Goal: Task Accomplishment & Management: Manage account settings

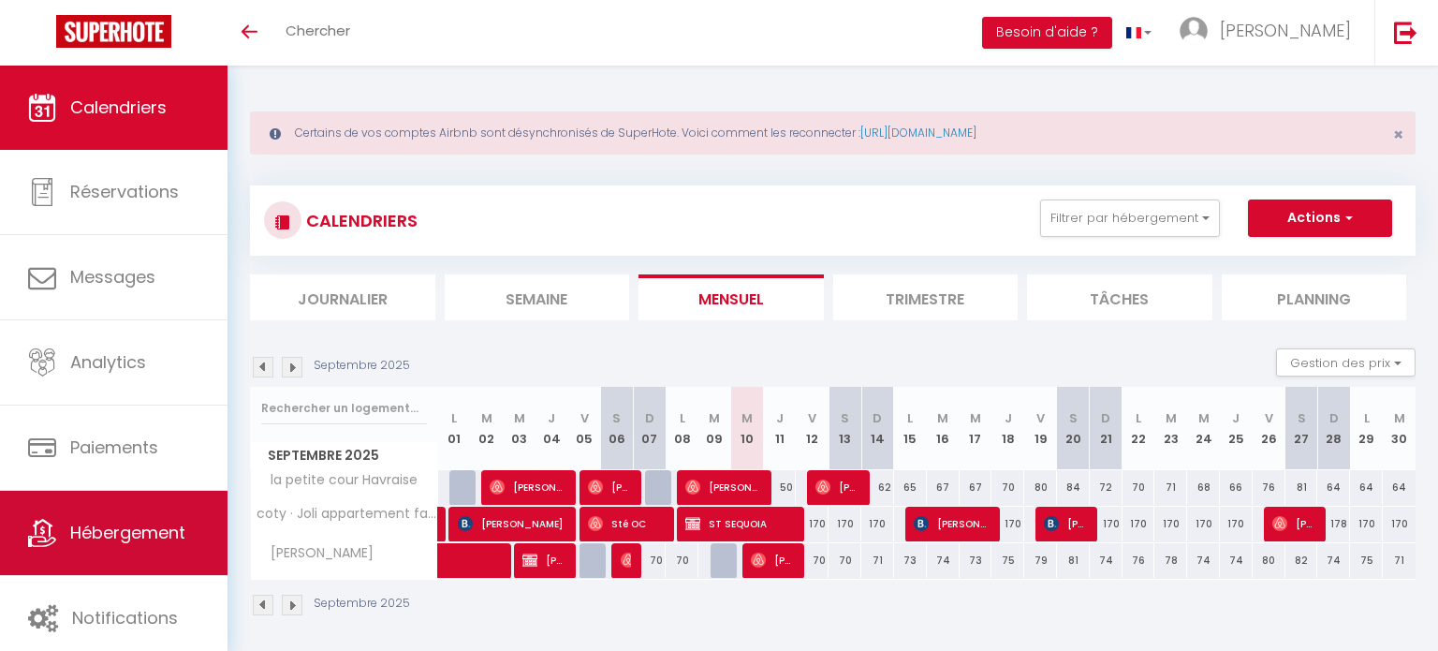
click at [170, 538] on span "Hébergement" at bounding box center [127, 531] width 115 height 23
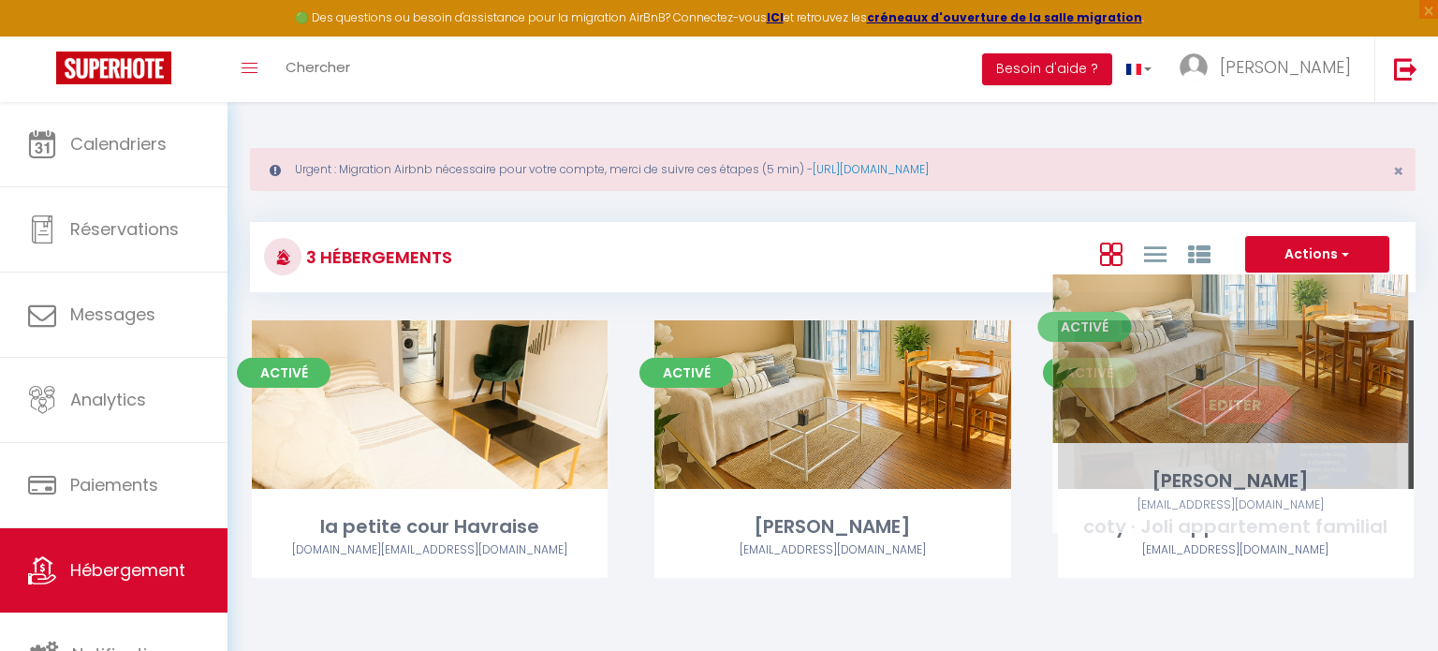
scroll to position [101, 0]
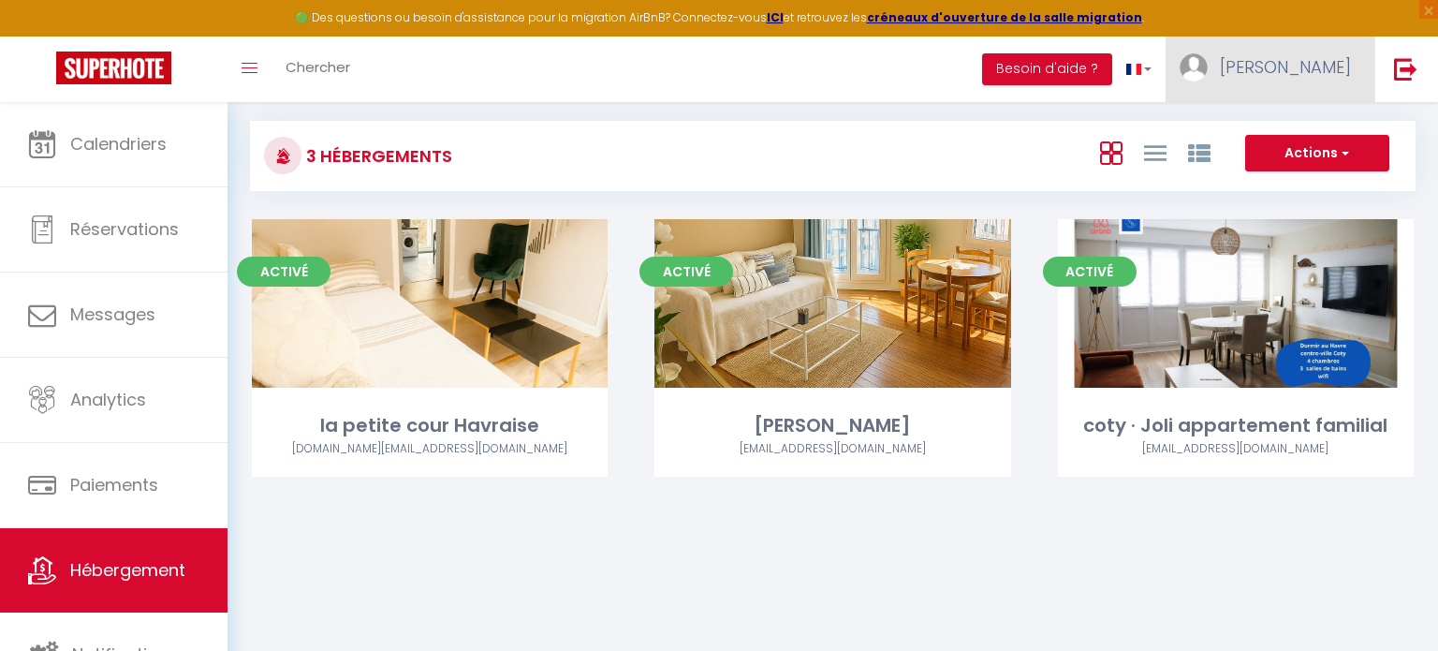
click at [1329, 76] on span "[PERSON_NAME]" at bounding box center [1285, 66] width 131 height 23
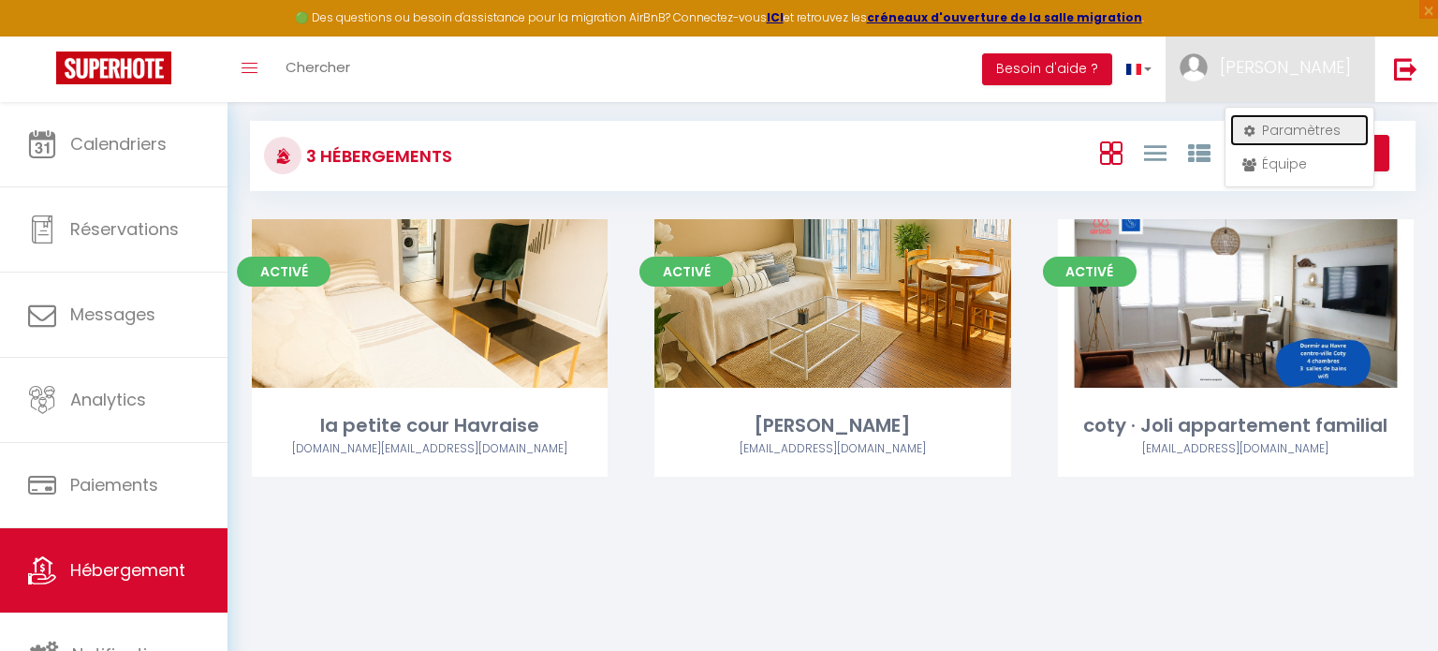
click at [1266, 139] on link "Paramètres" at bounding box center [1299, 130] width 139 height 32
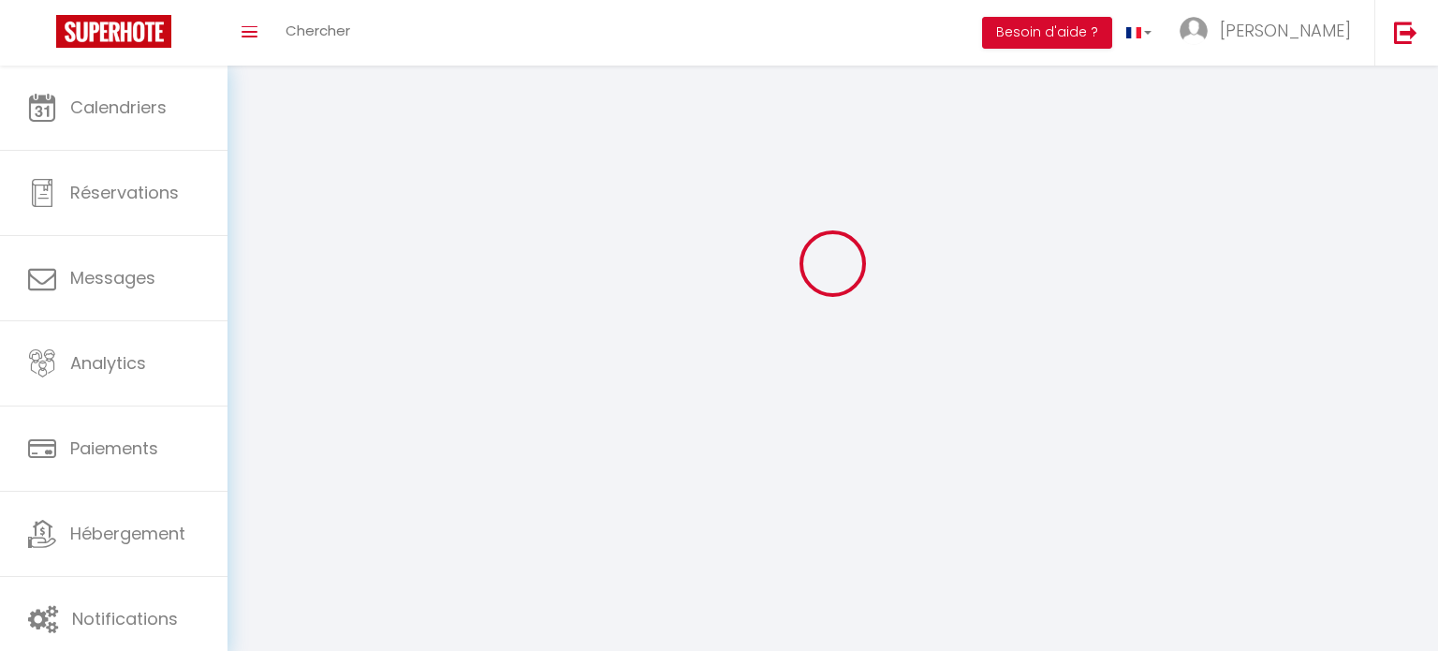
select select "fr"
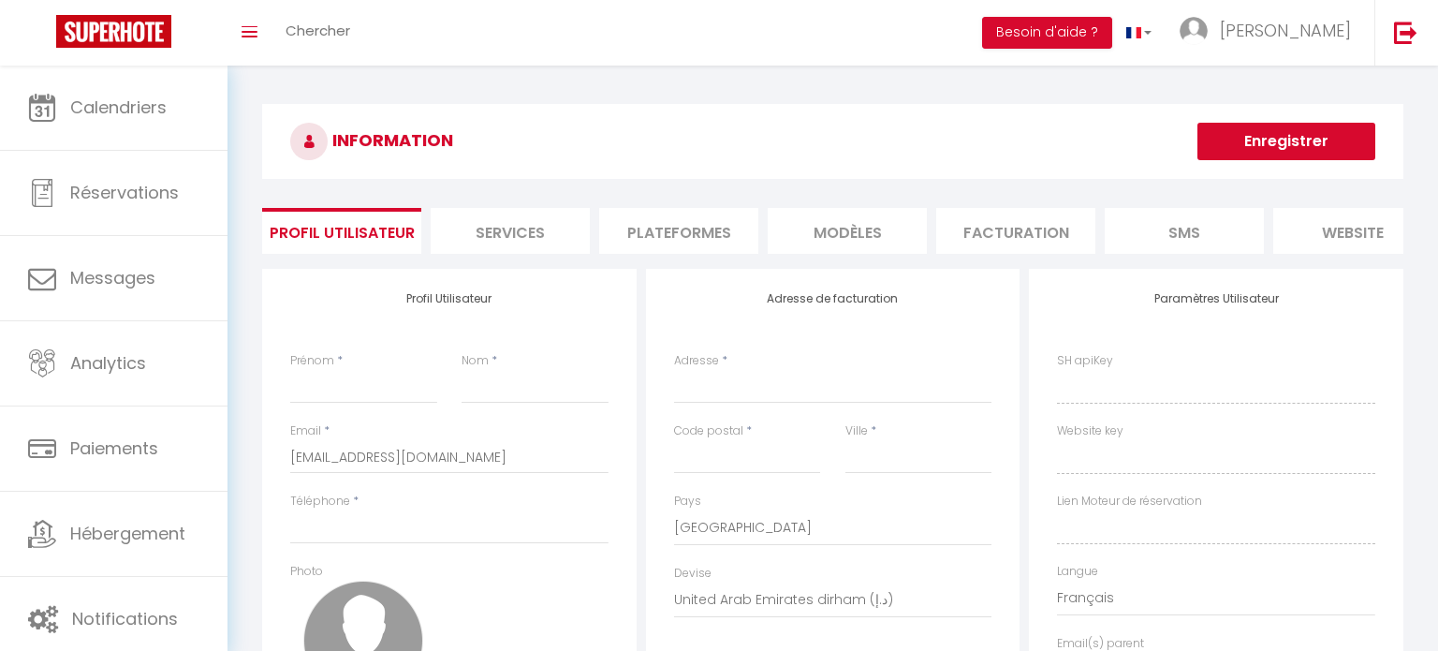
type input "[PERSON_NAME]"
type input "godefroy"
type input "0763742540"
type input "[STREET_ADDRESS]"
type input "76600"
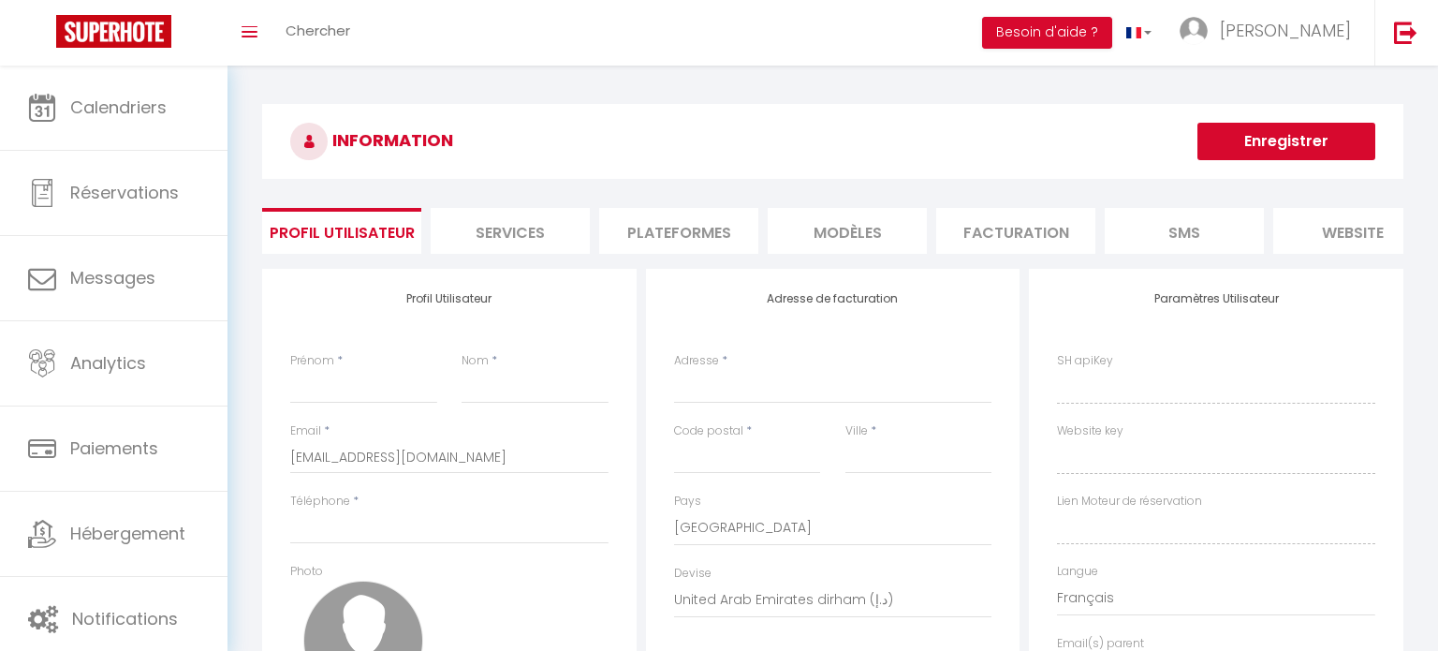
type input "[GEOGRAPHIC_DATA]"
select select "28"
type input "ArB7y63t9vQpgTnX2VRSynSk0"
type input "nHgwrPofT2EMxikIHLf98se5T"
type input "[URL][DOMAIN_NAME]"
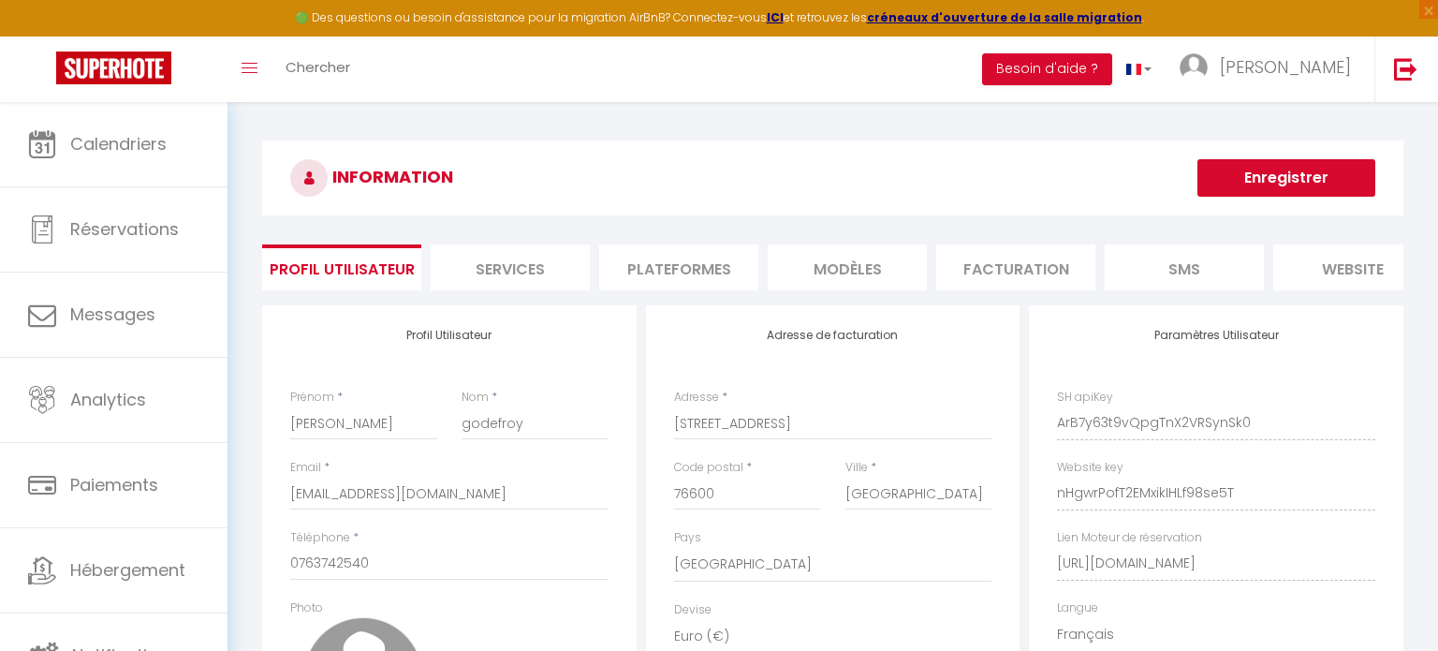
click at [1271, 181] on button "Enregistrer" at bounding box center [1286, 177] width 178 height 37
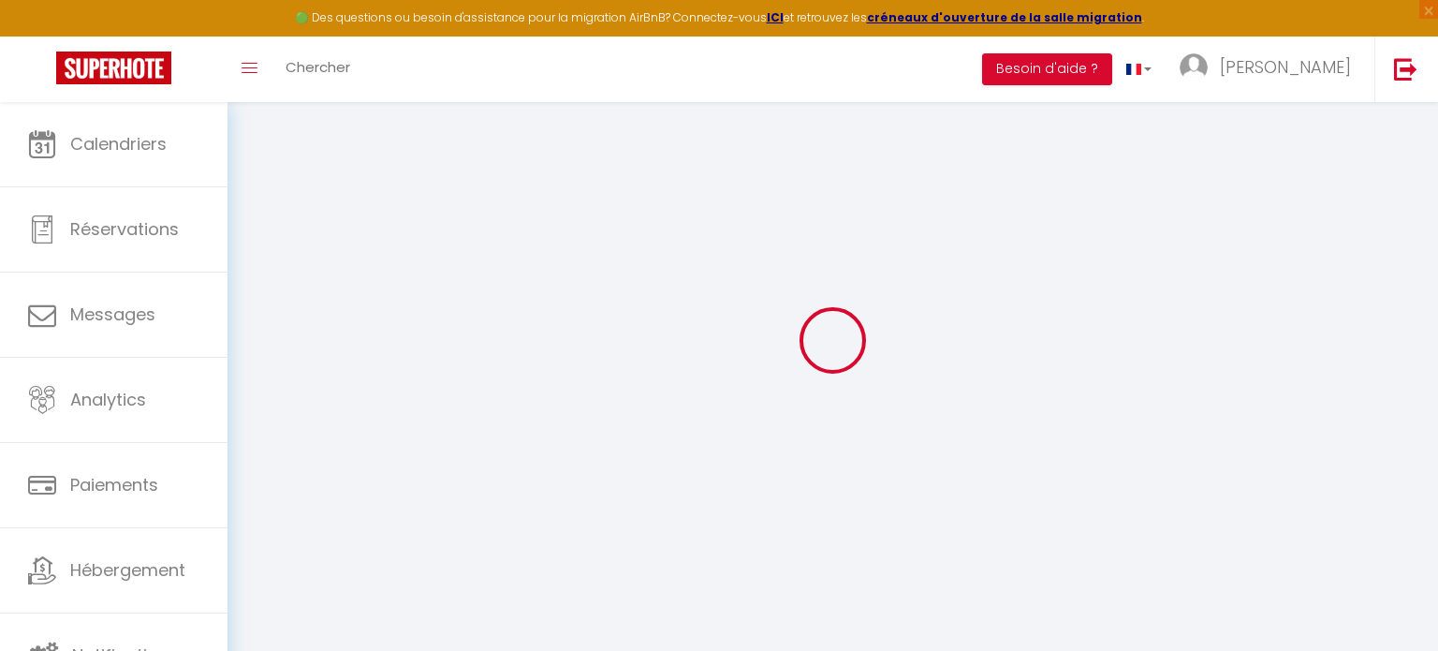
scroll to position [101, 0]
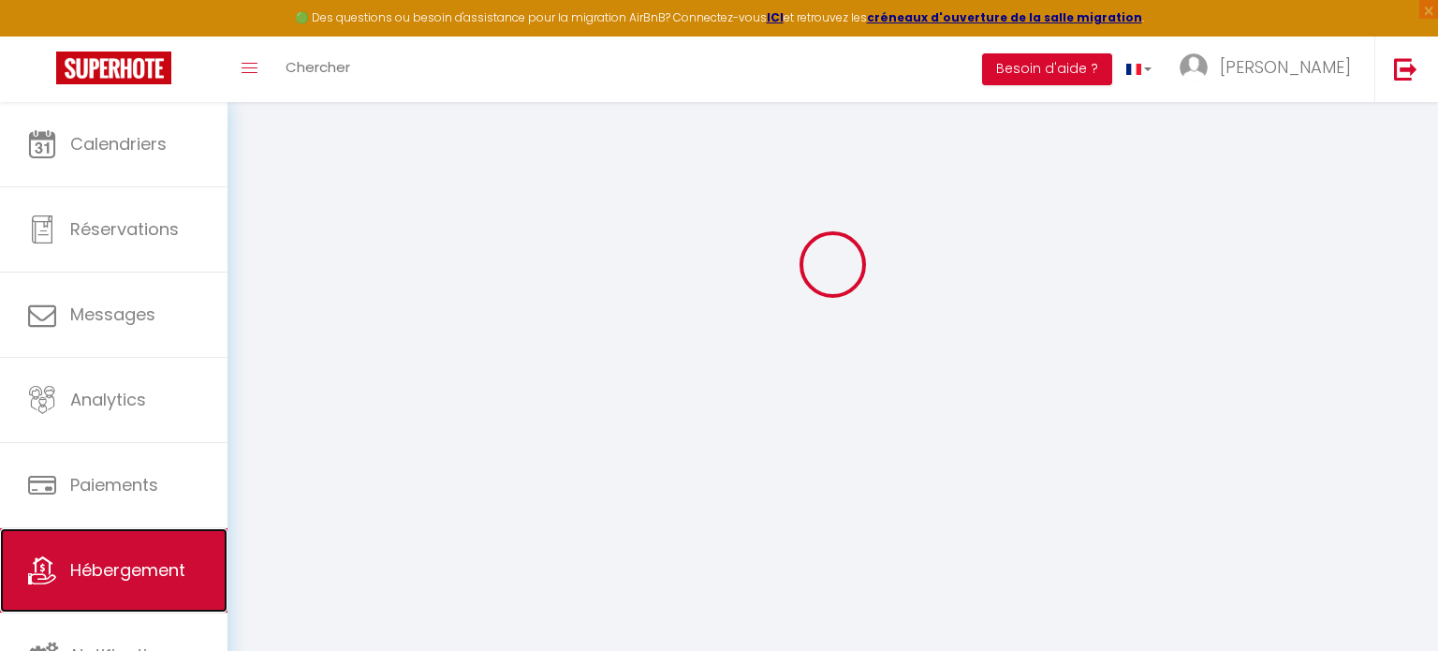
click at [88, 593] on link "Hébergement" at bounding box center [113, 570] width 227 height 84
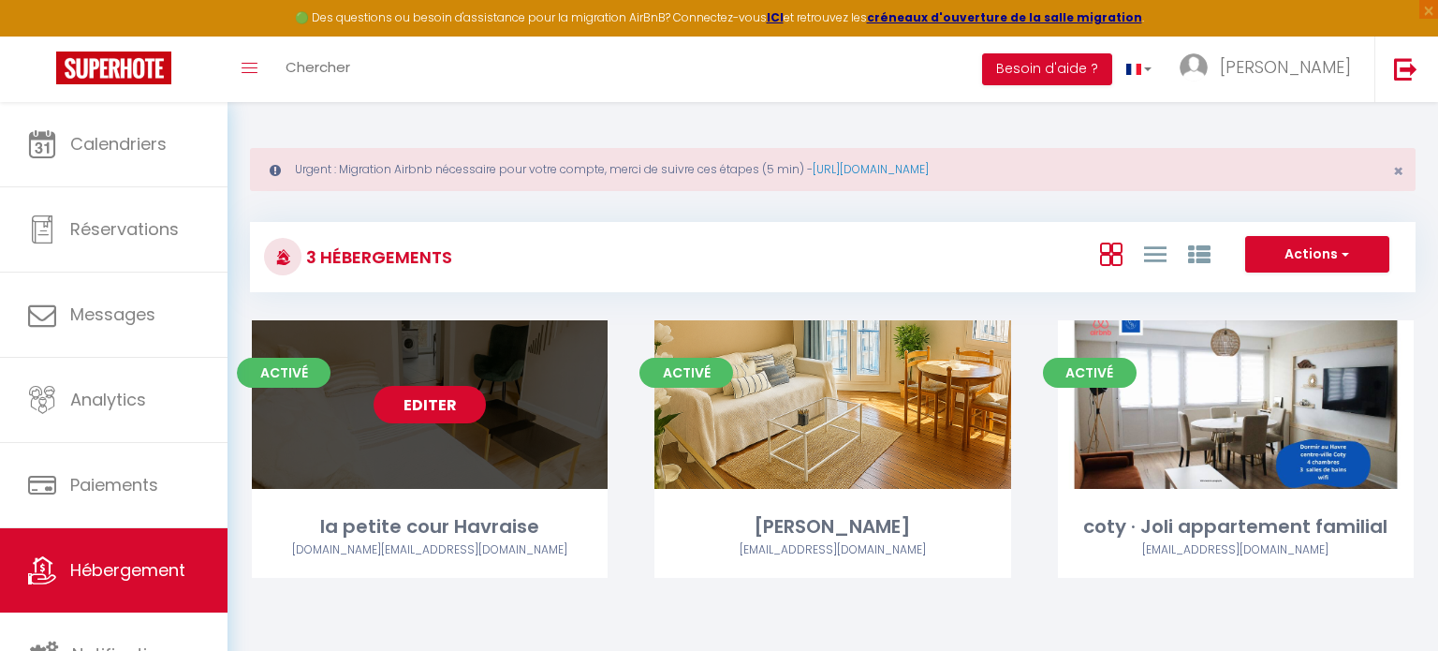
click at [432, 410] on link "Editer" at bounding box center [430, 404] width 112 height 37
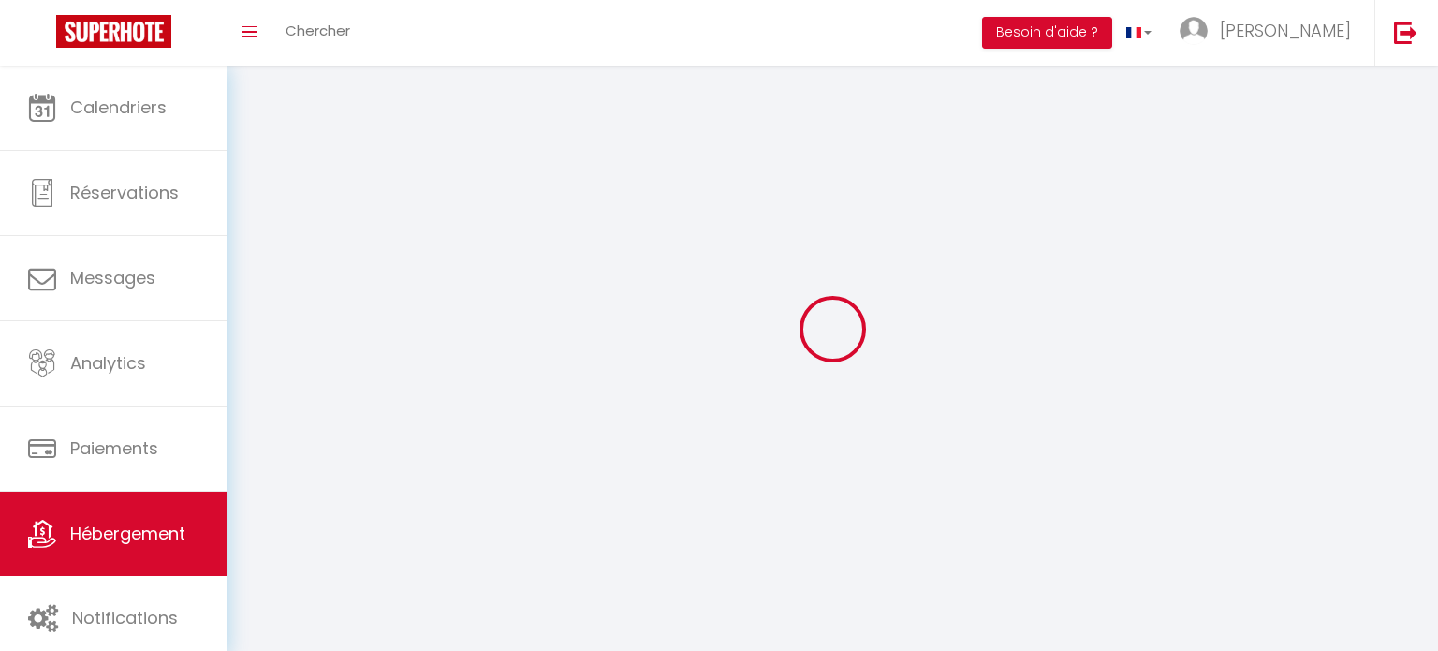
select select "1"
select select "28"
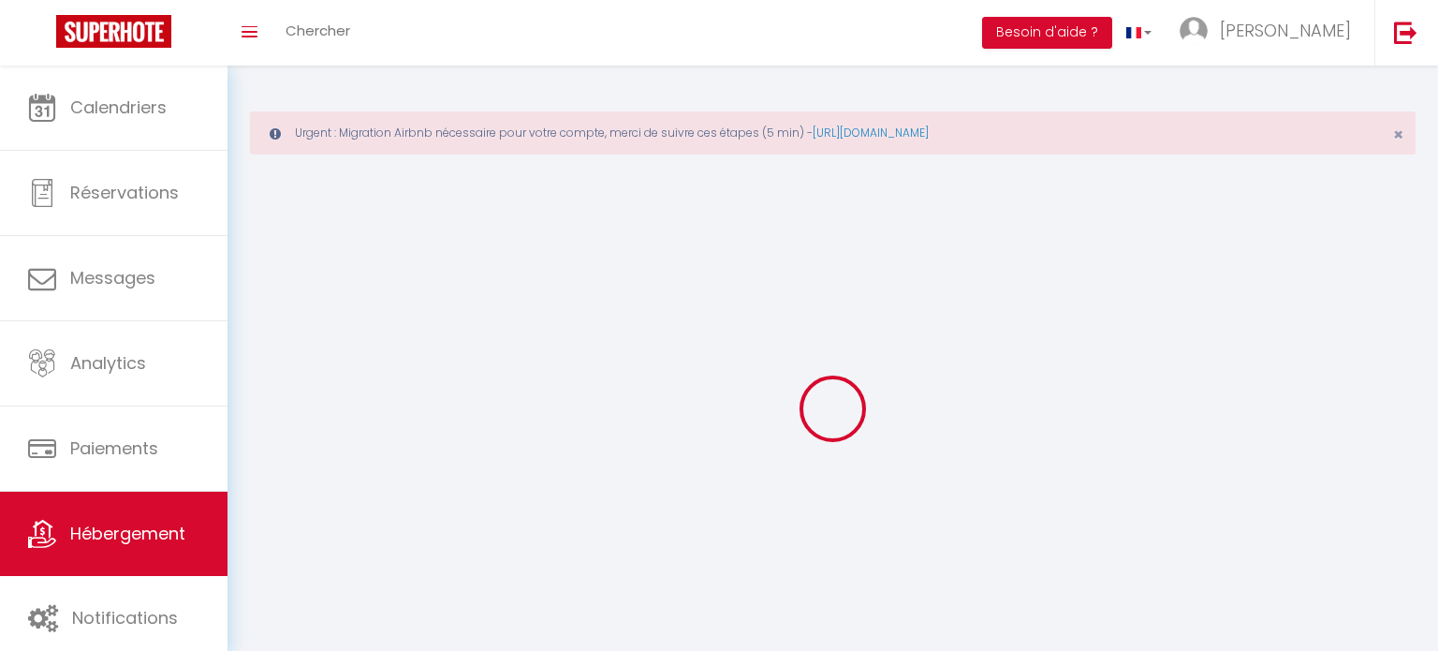
select select
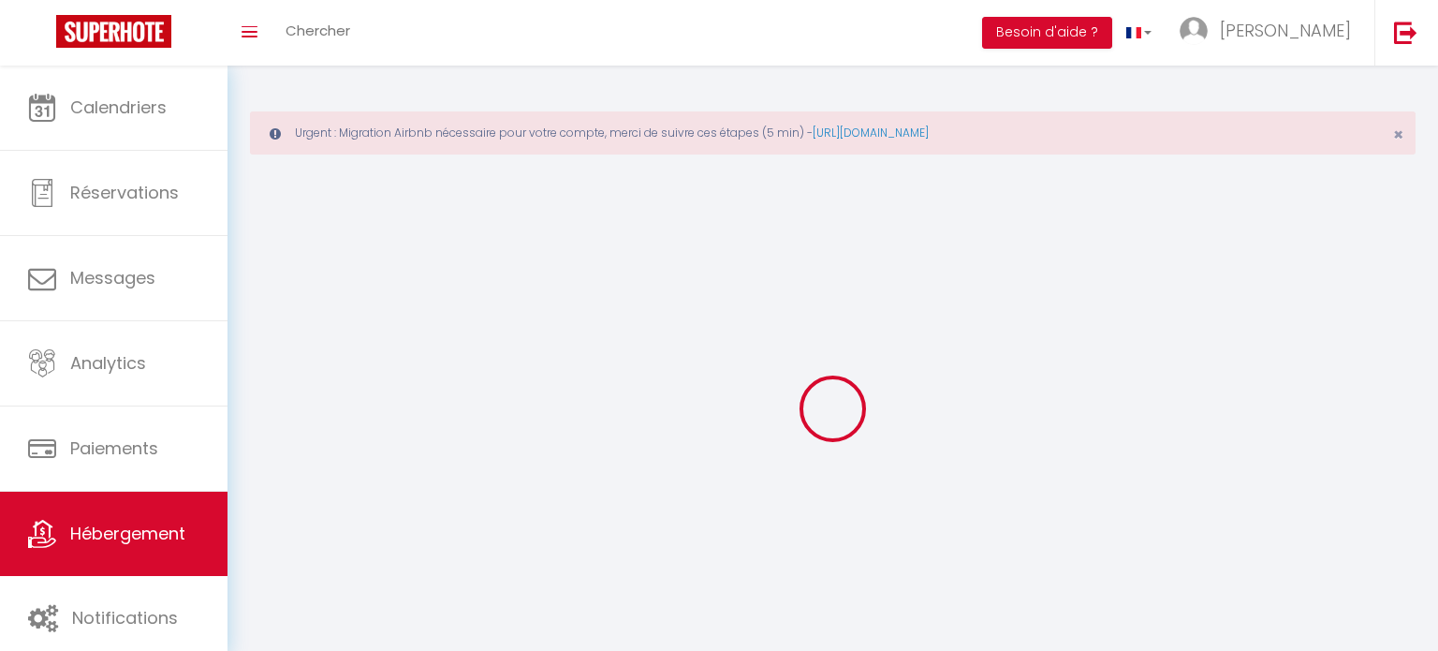
select select
checkbox input "false"
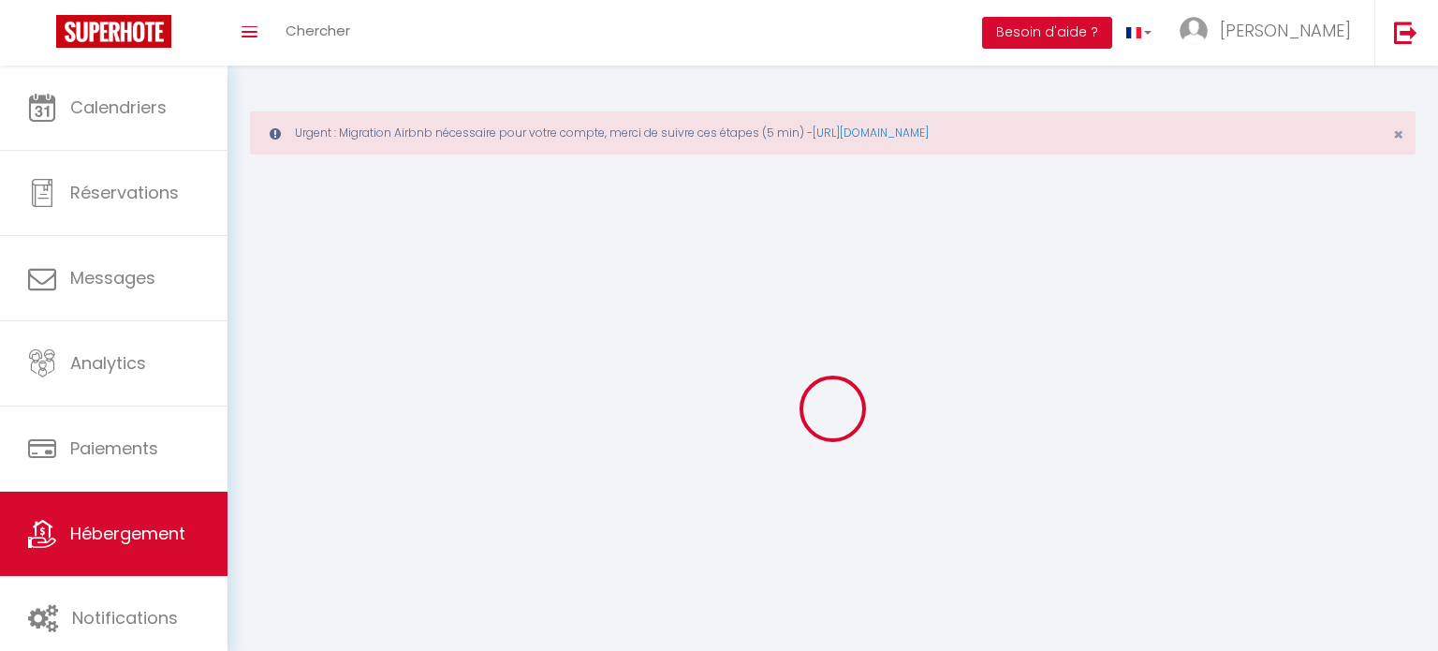
select select
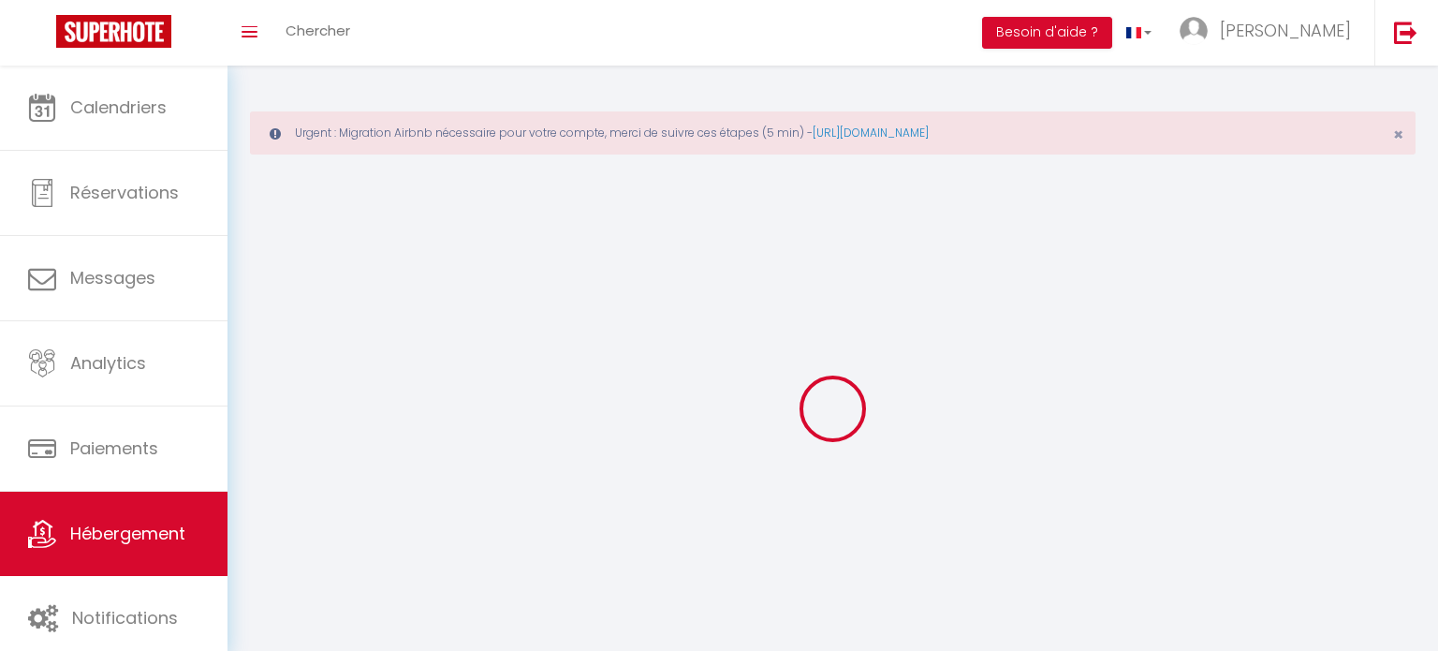
select select
checkbox input "false"
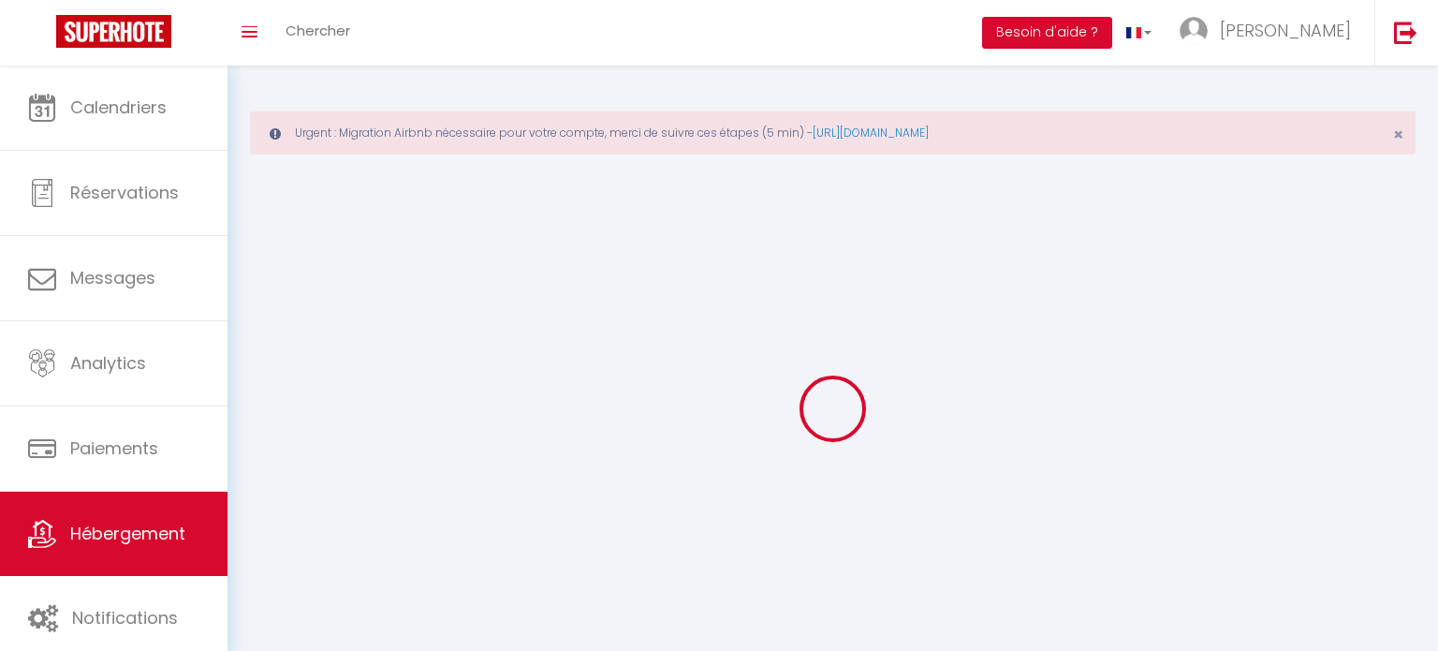
checkbox input "false"
select select
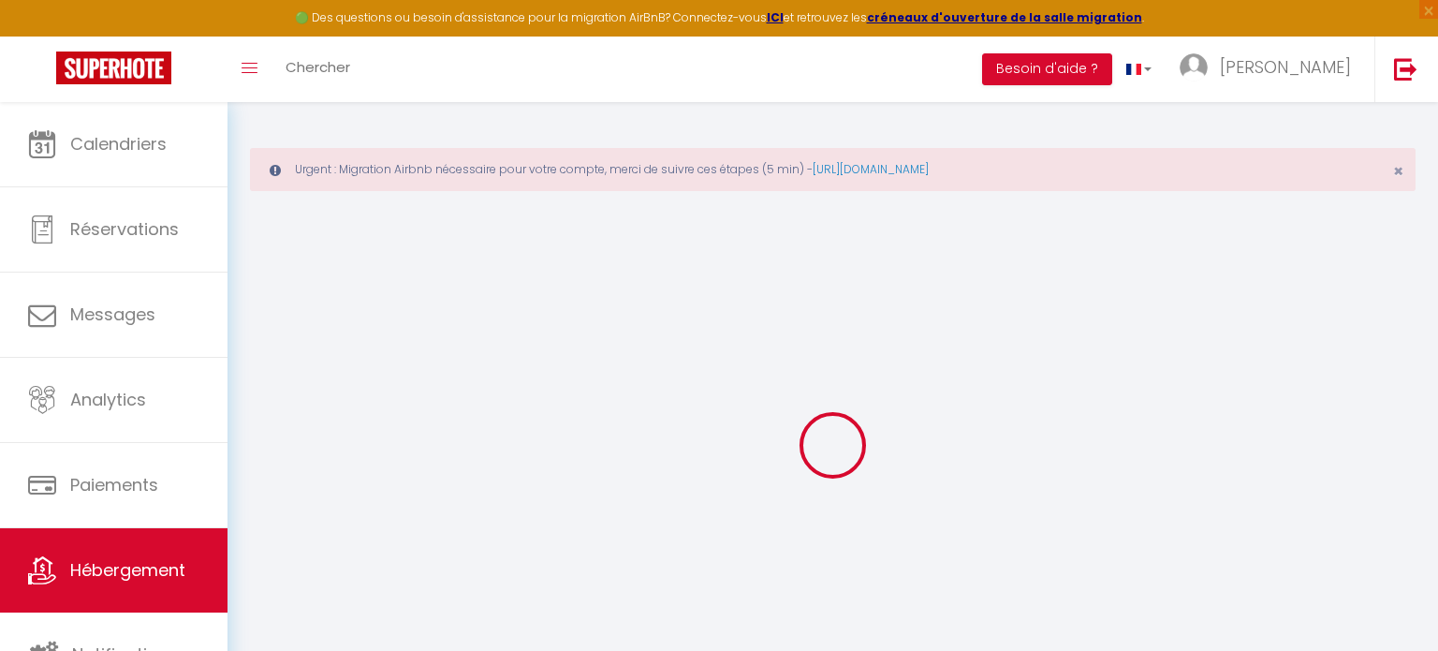
select select
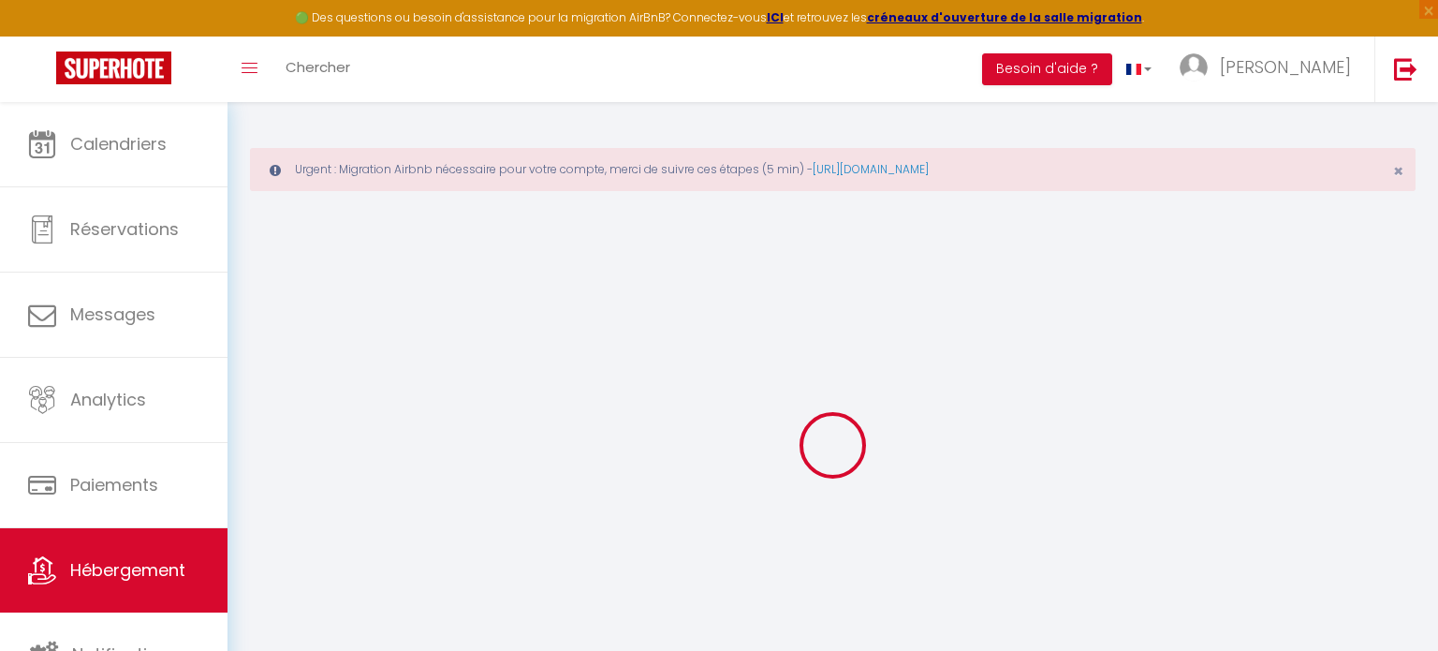
select select
checkbox input "false"
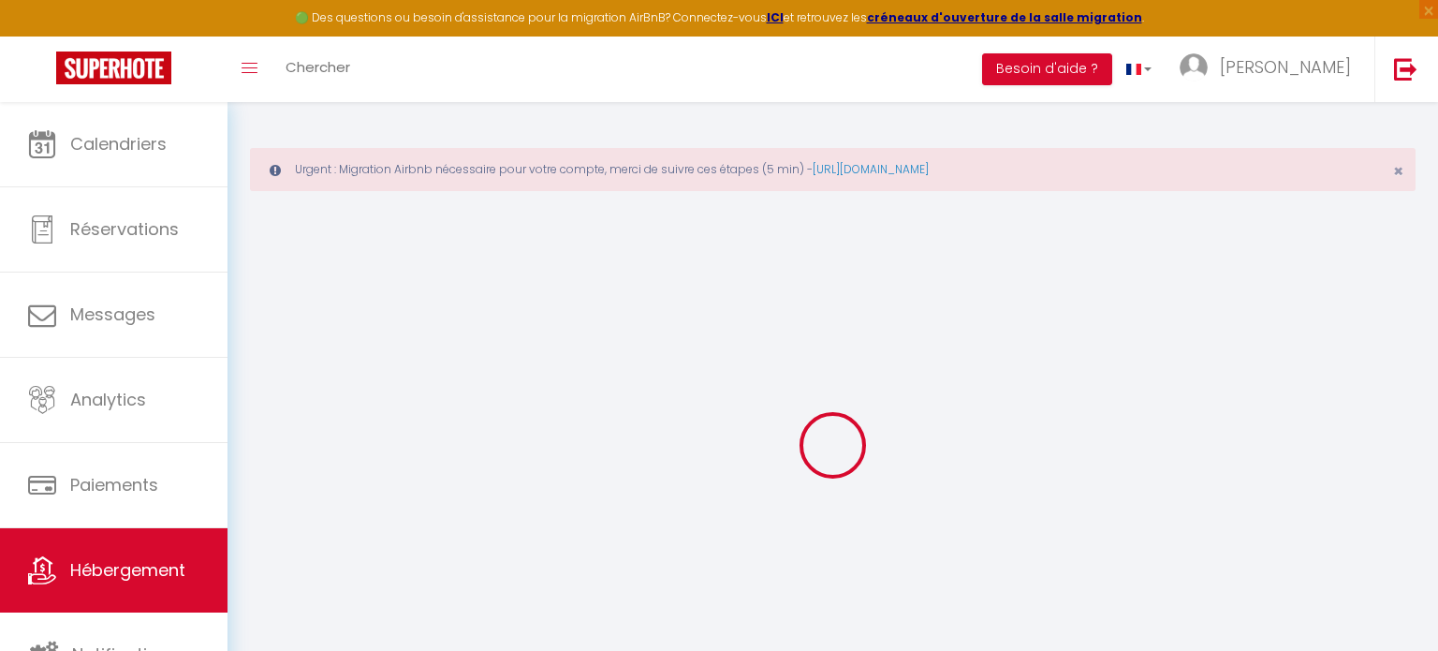
select select
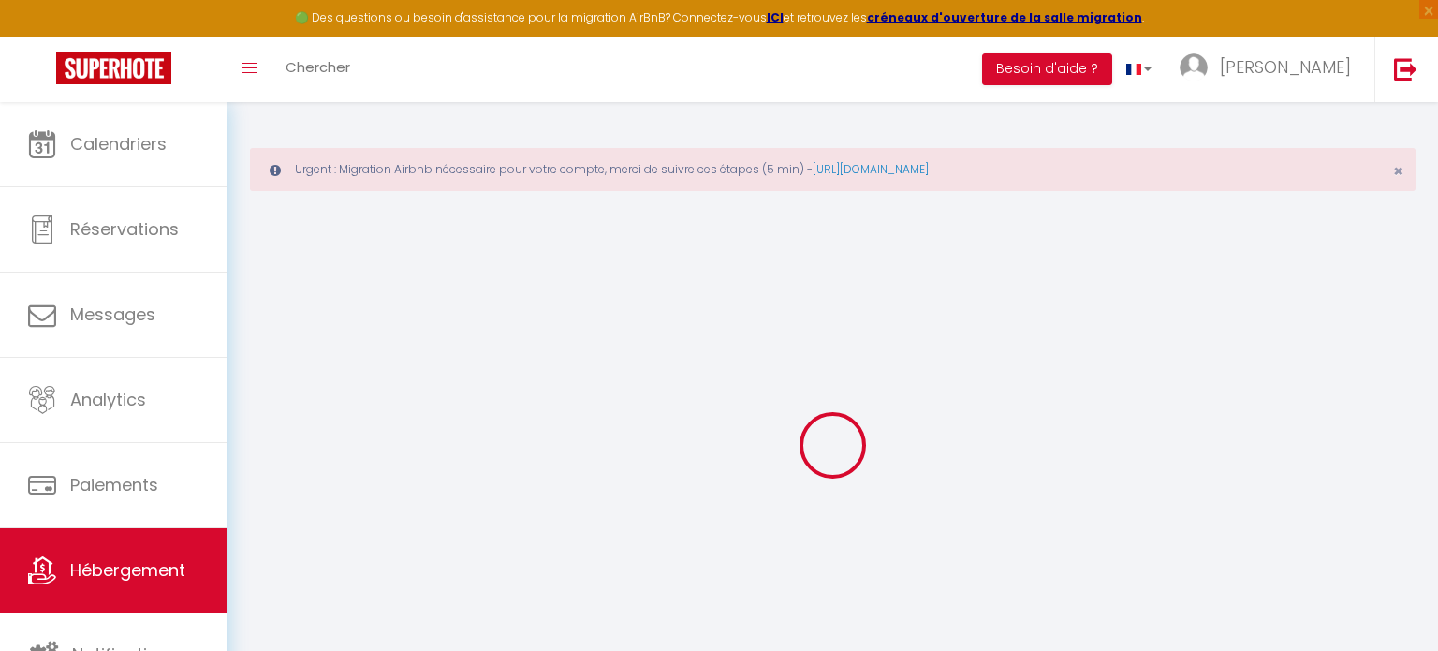
select select
checkbox input "false"
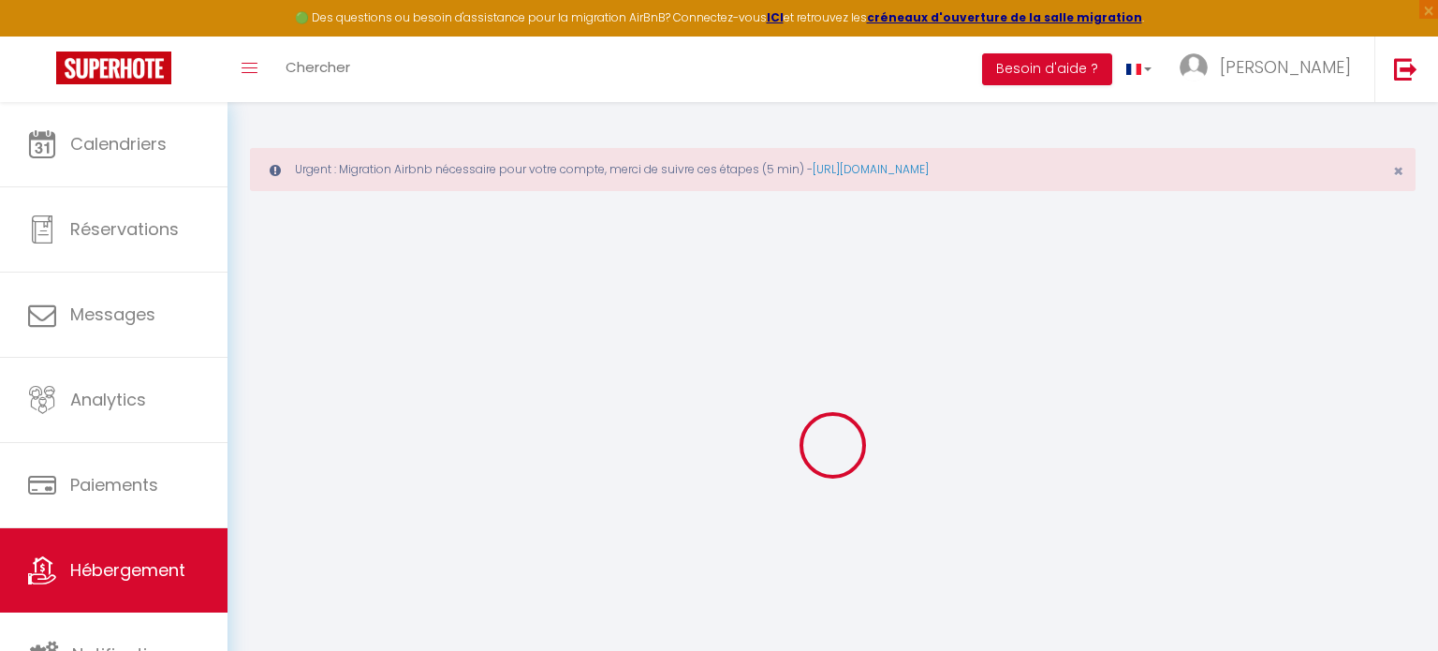
checkbox input "false"
select select
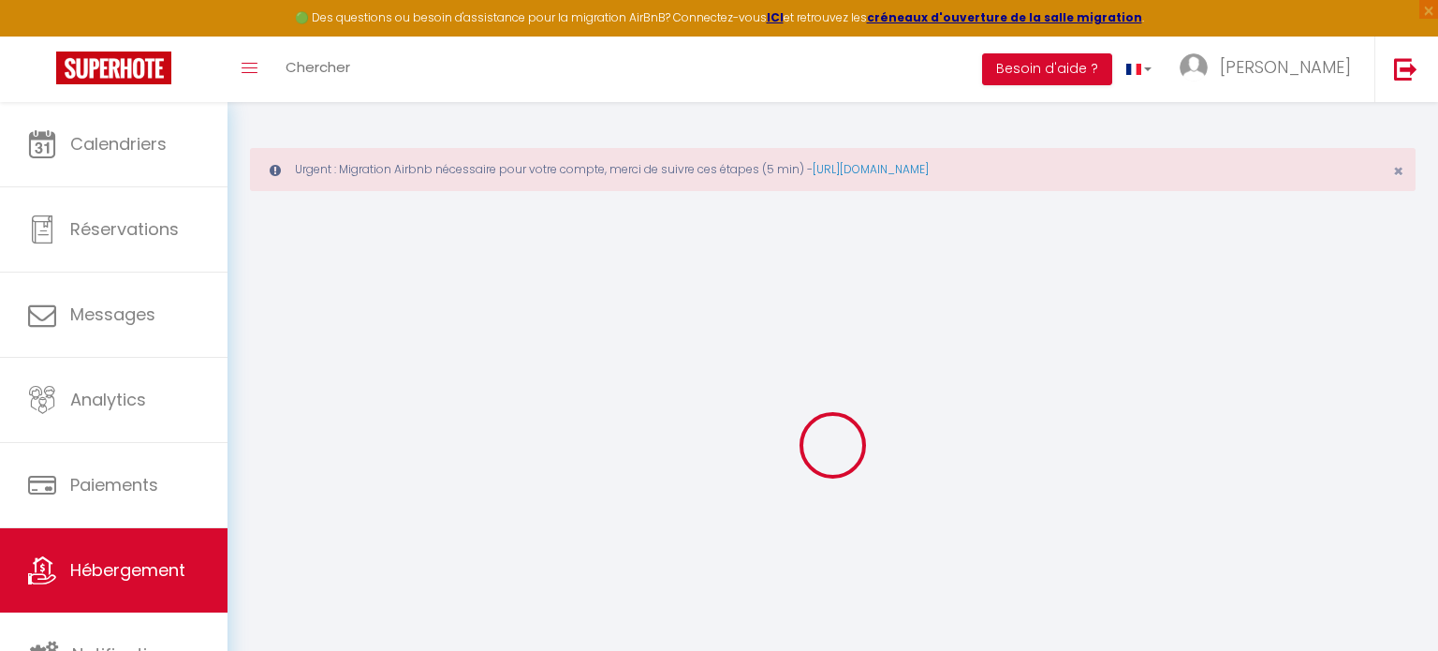
select select
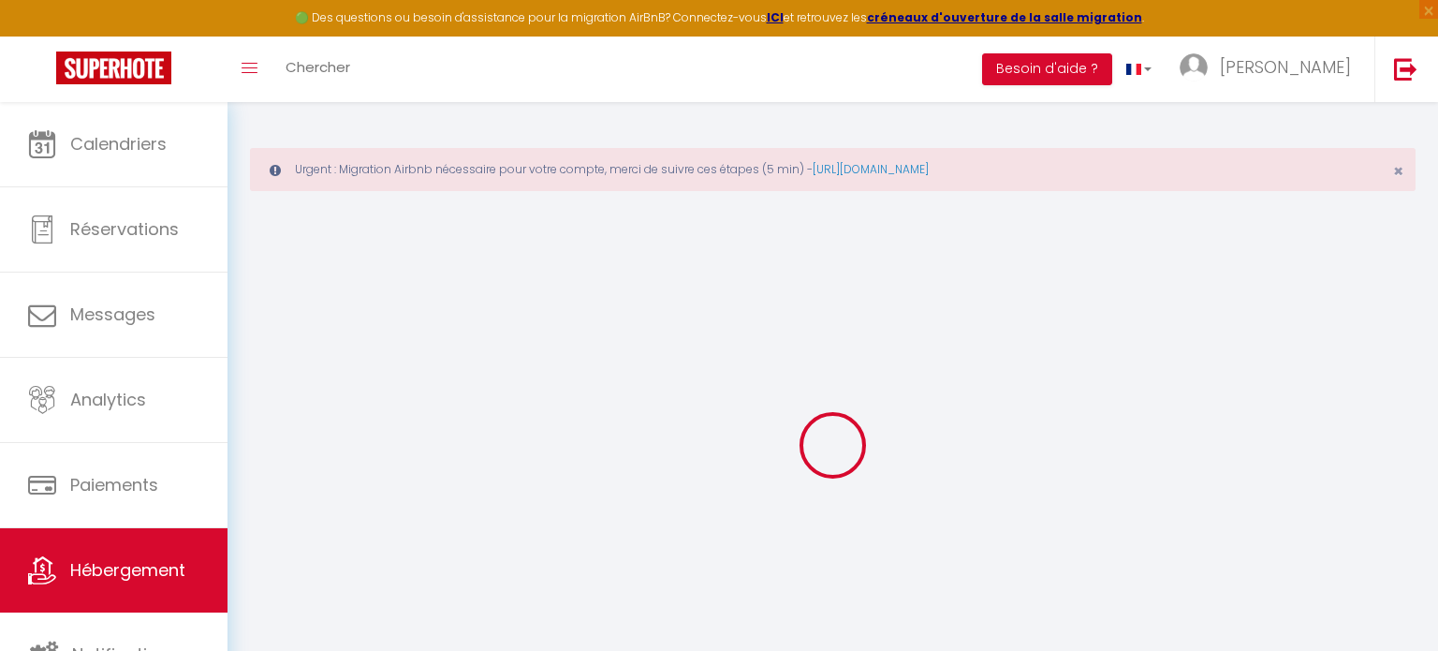
checkbox input "false"
select select
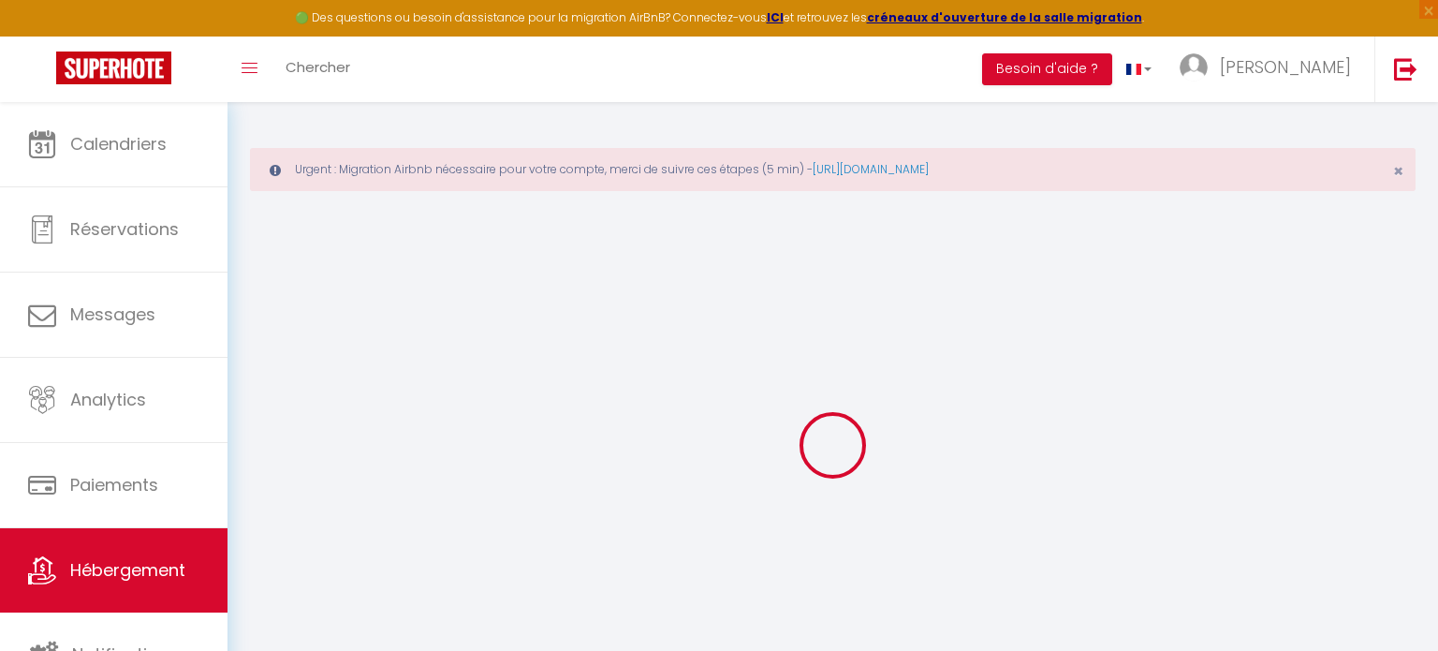
select select
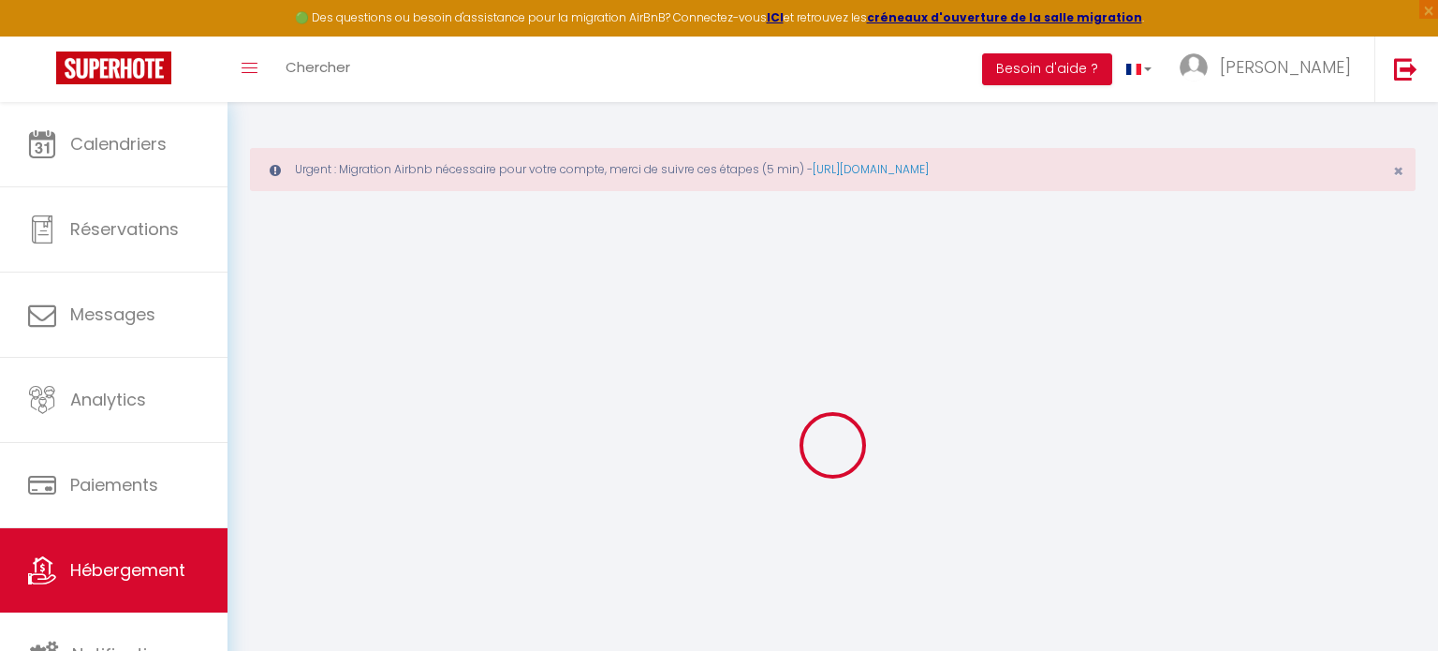
select select
checkbox input "false"
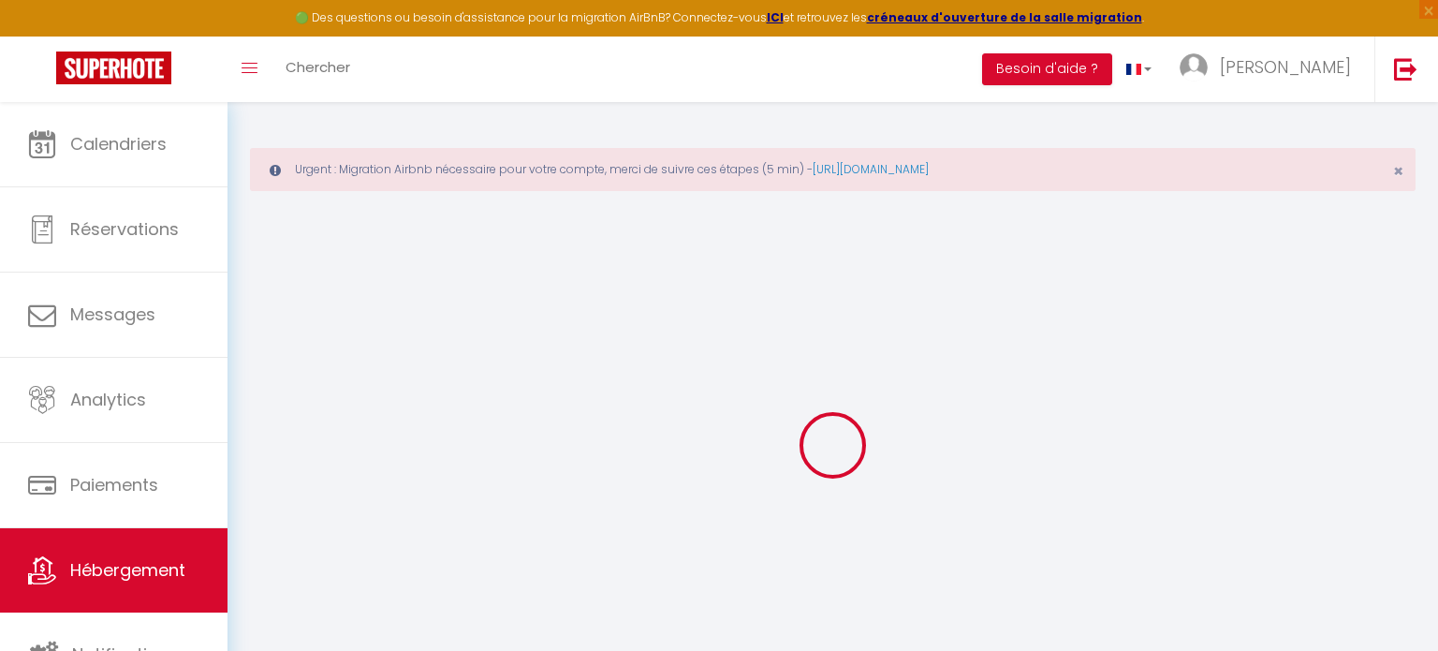
checkbox input "false"
select select
type input "la petite cour Havraise"
type input "yacine"
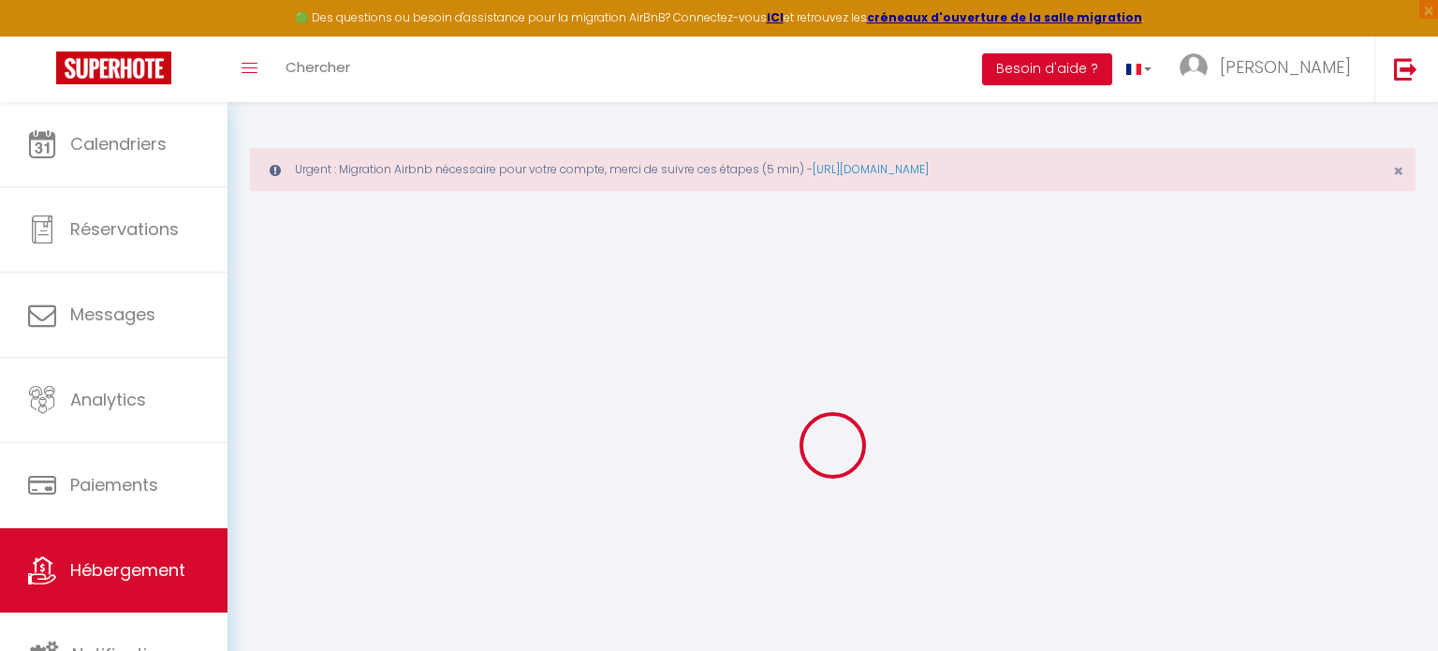
type input "Adjilli"
type input "[STREET_ADDRESS][PERSON_NAME]"
type input "92130"
type input "Issy les moulineaux"
type input "90"
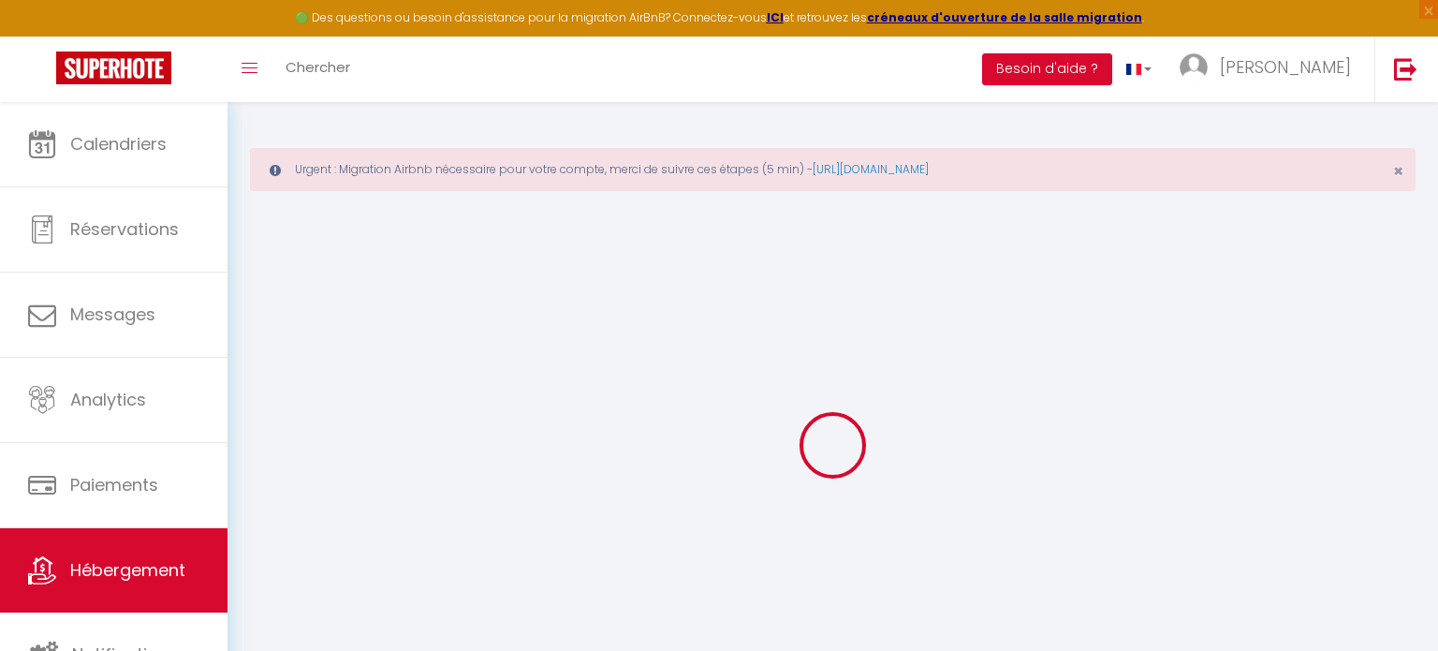
type input "30"
type input "200"
select select
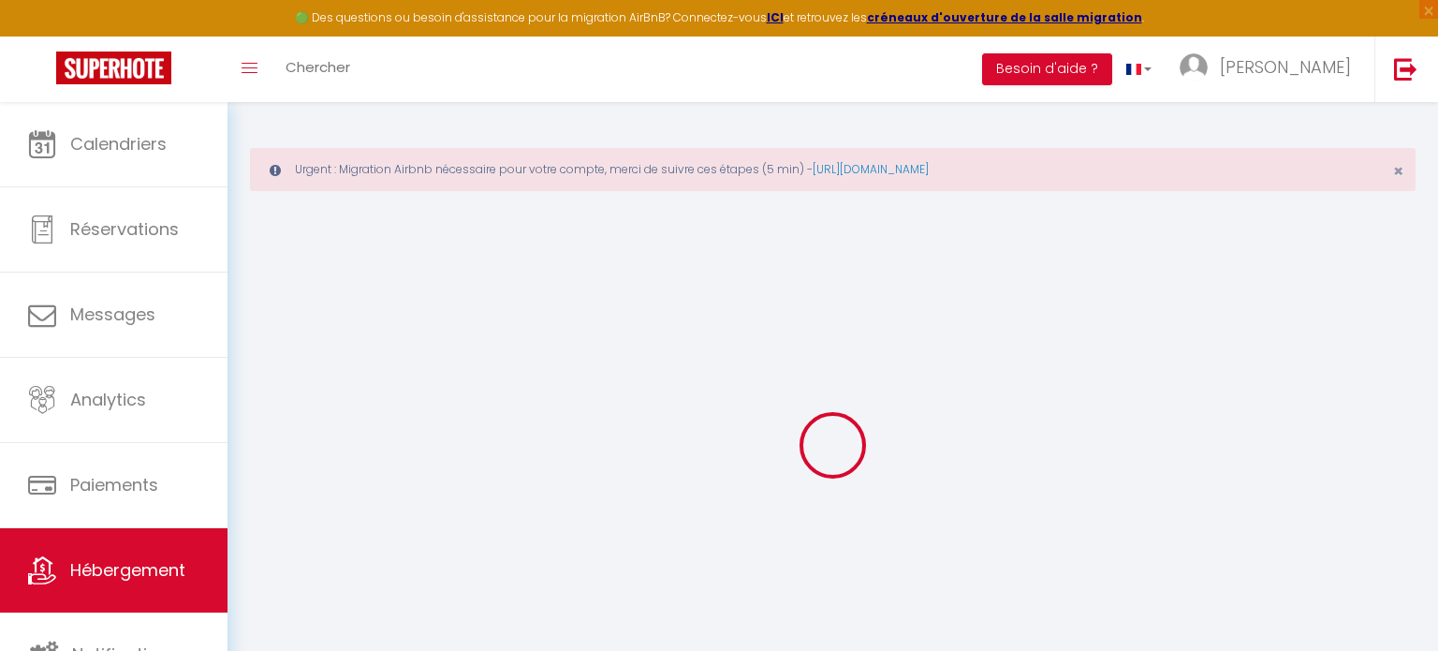
select select
type input "4 passage de lignerolles"
type input "76600"
type input "[GEOGRAPHIC_DATA]"
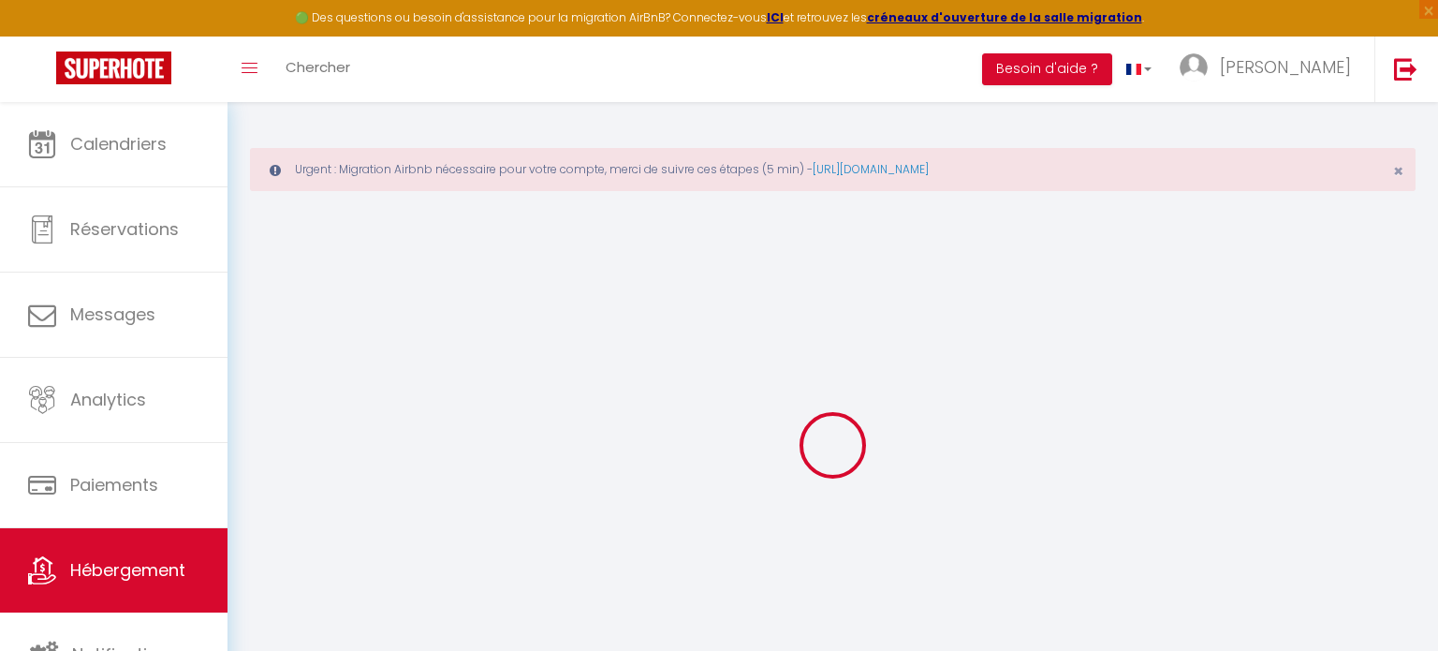
type input "[EMAIL_ADDRESS][DOMAIN_NAME]"
select select "15622"
checkbox input "false"
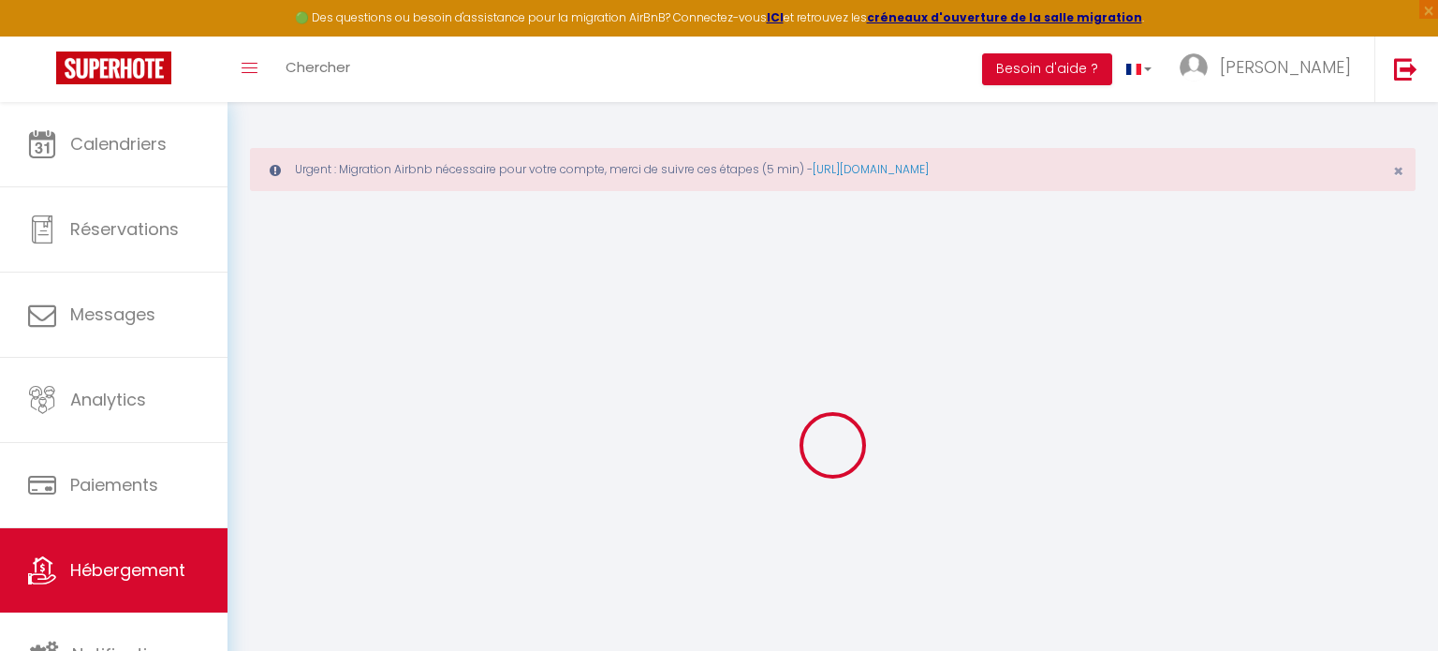
checkbox input "false"
type input "0"
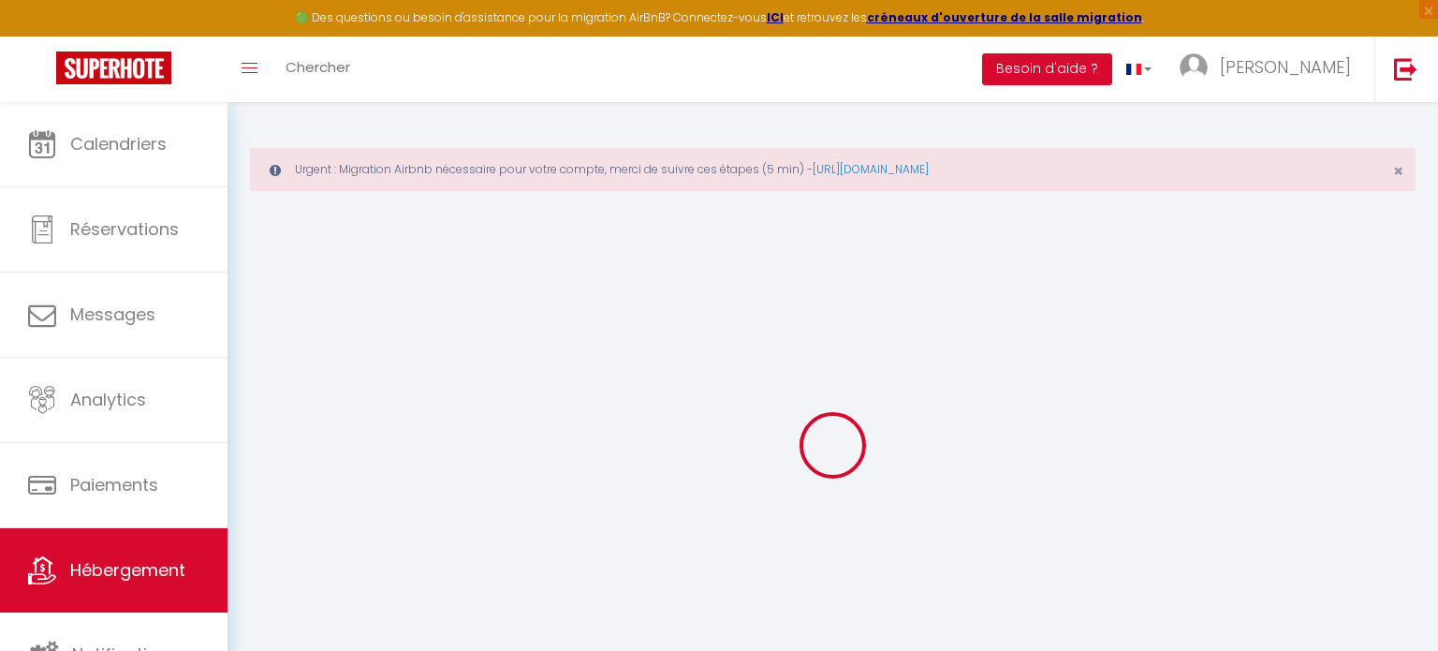
select select "+ 3 %"
select select "+ 39 %"
select select
checkbox input "false"
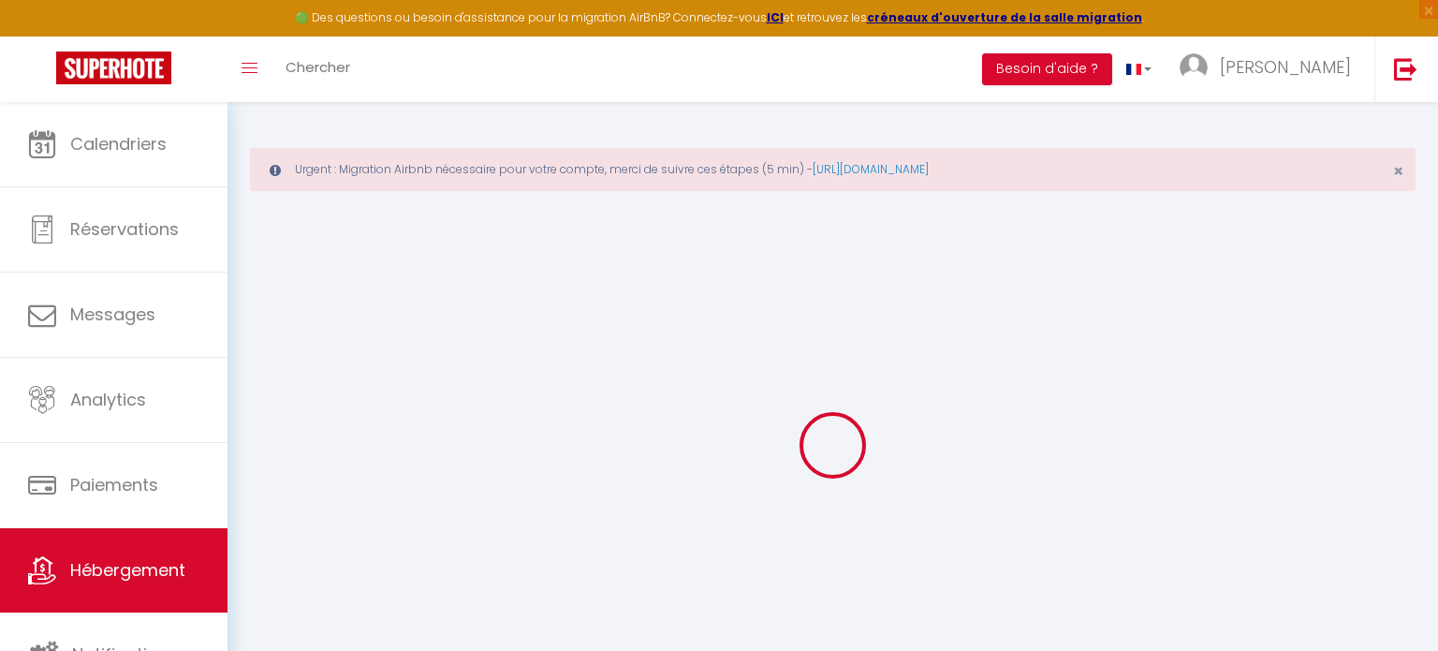
checkbox input "false"
select select "365"
select select "EUR"
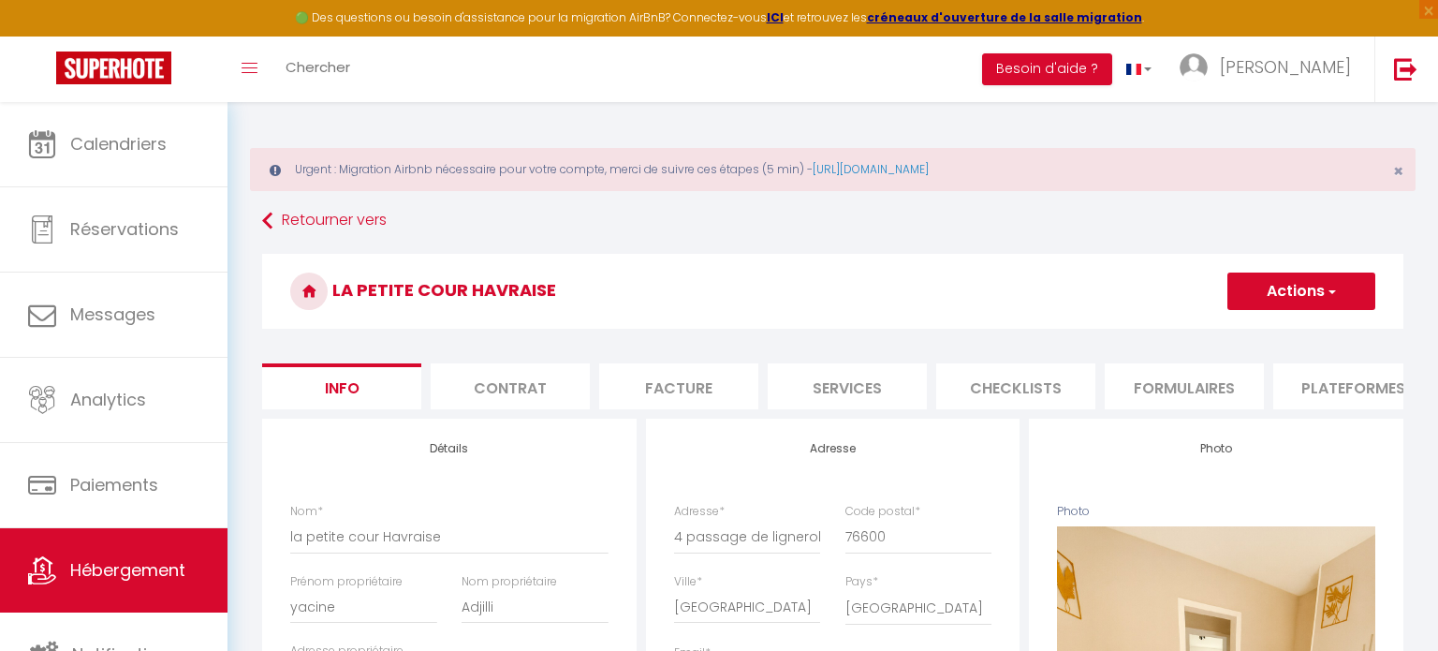
click at [1350, 397] on li "Plateformes" at bounding box center [1352, 386] width 159 height 46
select select
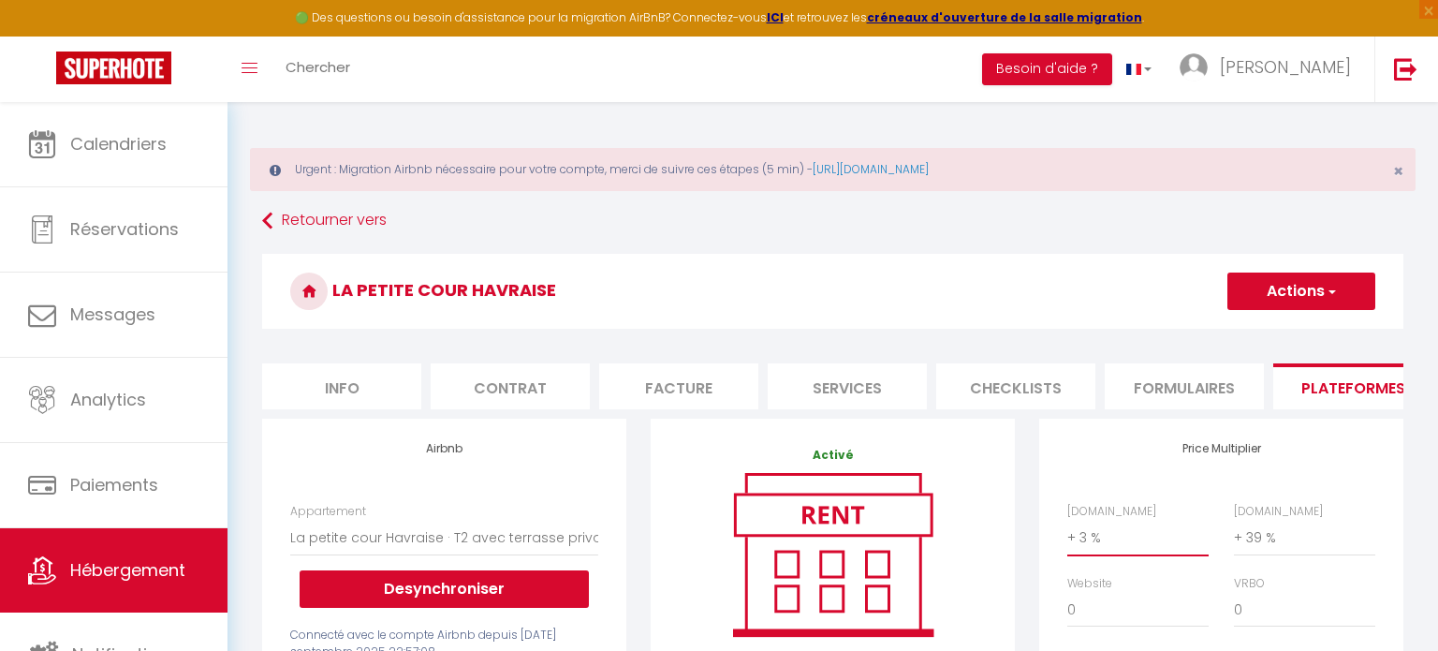
click at [1115, 549] on select "0 + 1 % + 2 % + 3 % + 4 % + 5 % + 6 % + 7 % + 8 % + 9 %" at bounding box center [1137, 538] width 141 height 36
select select "+ 22 %"
click at [1067, 520] on select "0 + 1 % + 2 % + 3 % + 4 % + 5 % + 6 % + 7 % + 8 % + 9 %" at bounding box center [1137, 538] width 141 height 36
select select
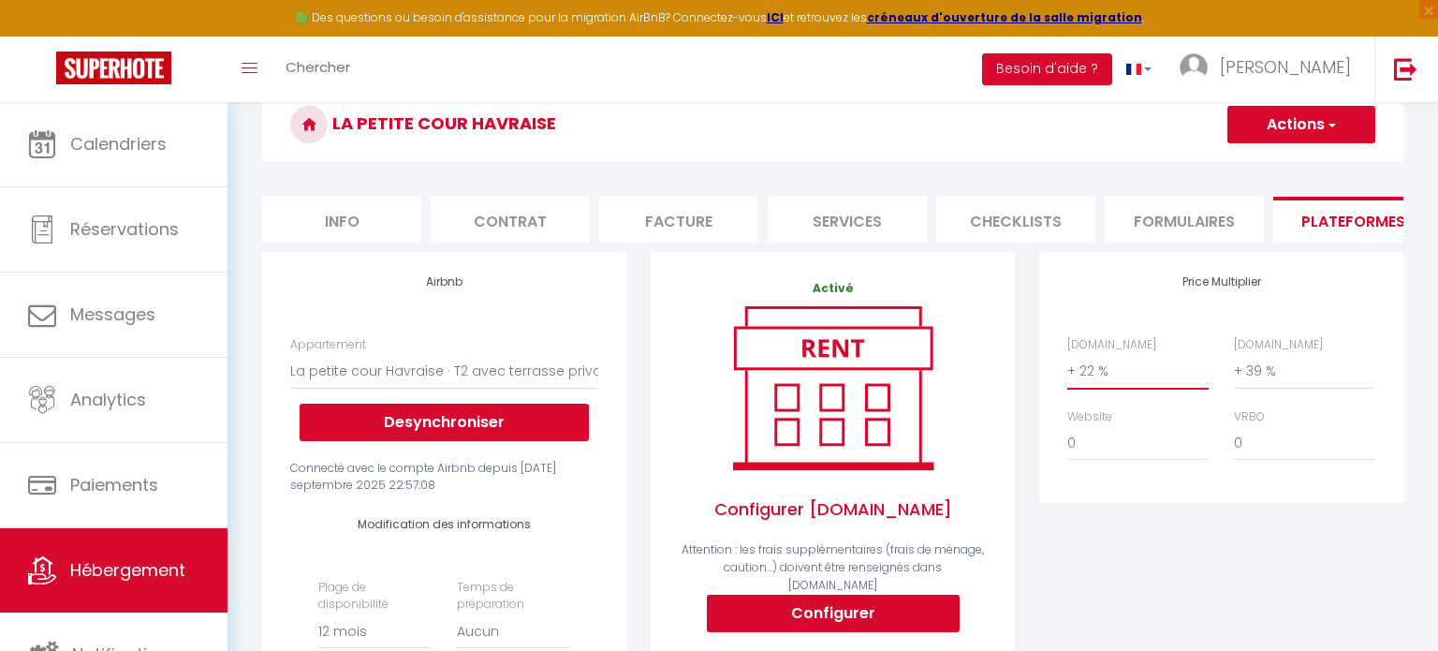
scroll to position [149, 0]
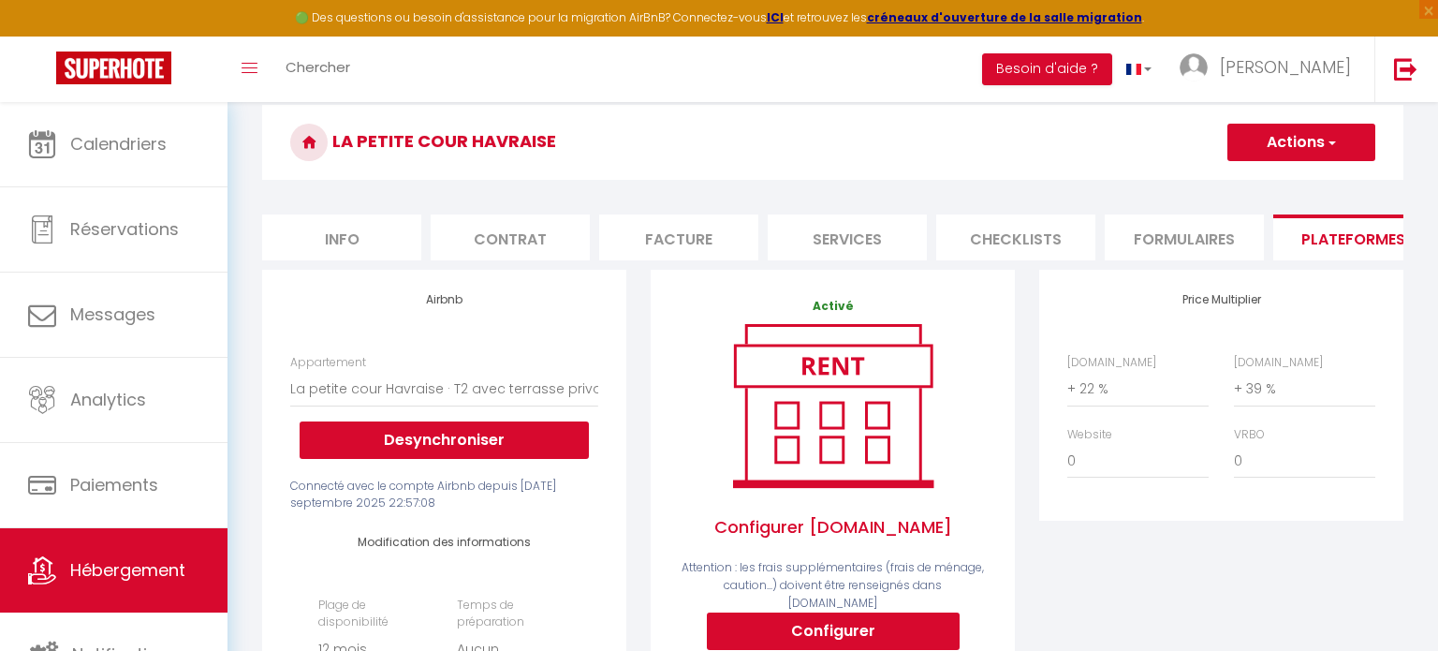
click at [1338, 149] on button "Actions" at bounding box center [1301, 142] width 148 height 37
click at [1312, 183] on link "Enregistrer" at bounding box center [1300, 183] width 148 height 24
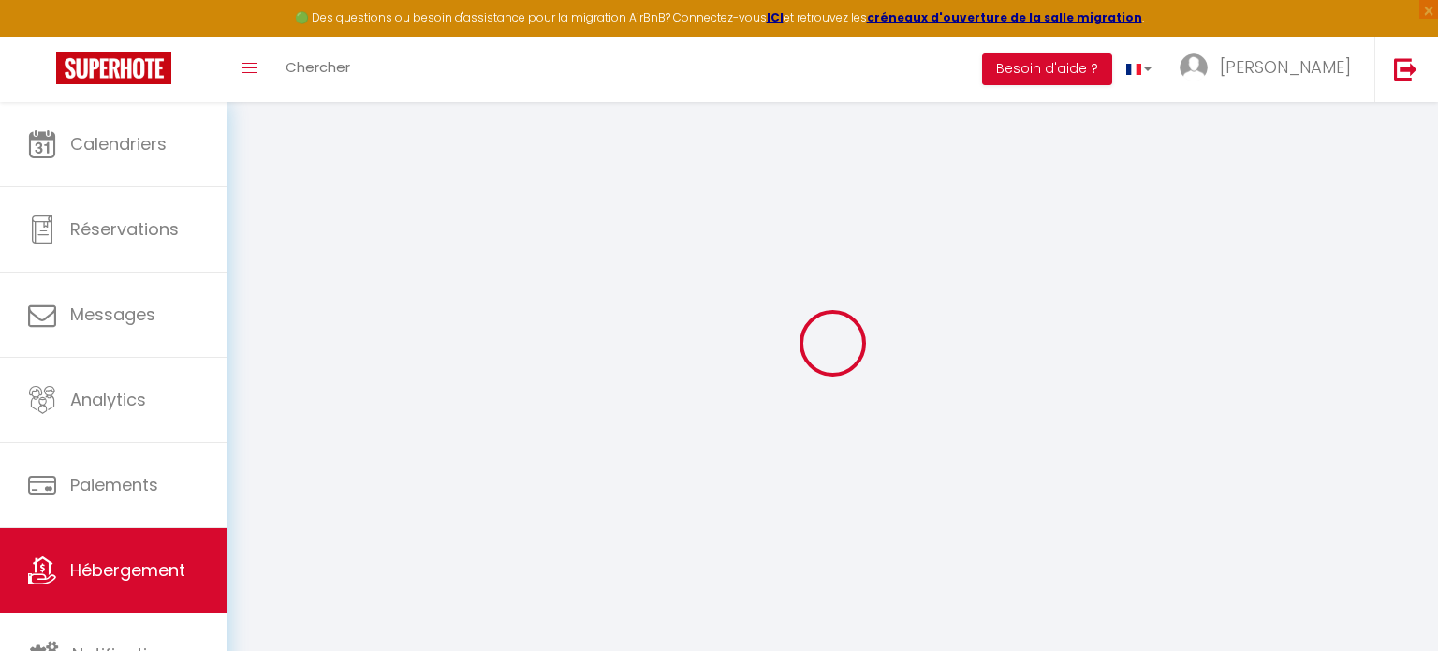
select select "365"
select select "EUR"
select select
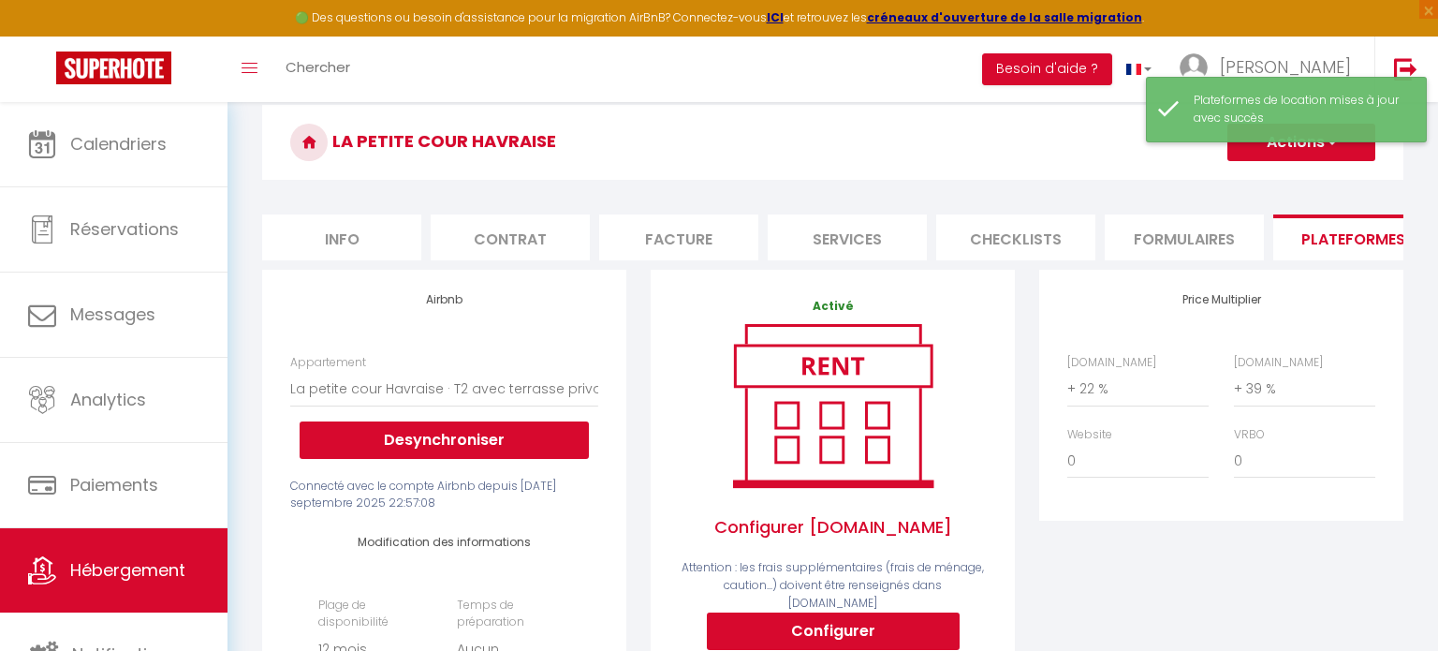
click at [1258, 77] on div "Plateformes de location mises à jour avec succès" at bounding box center [1286, 110] width 281 height 66
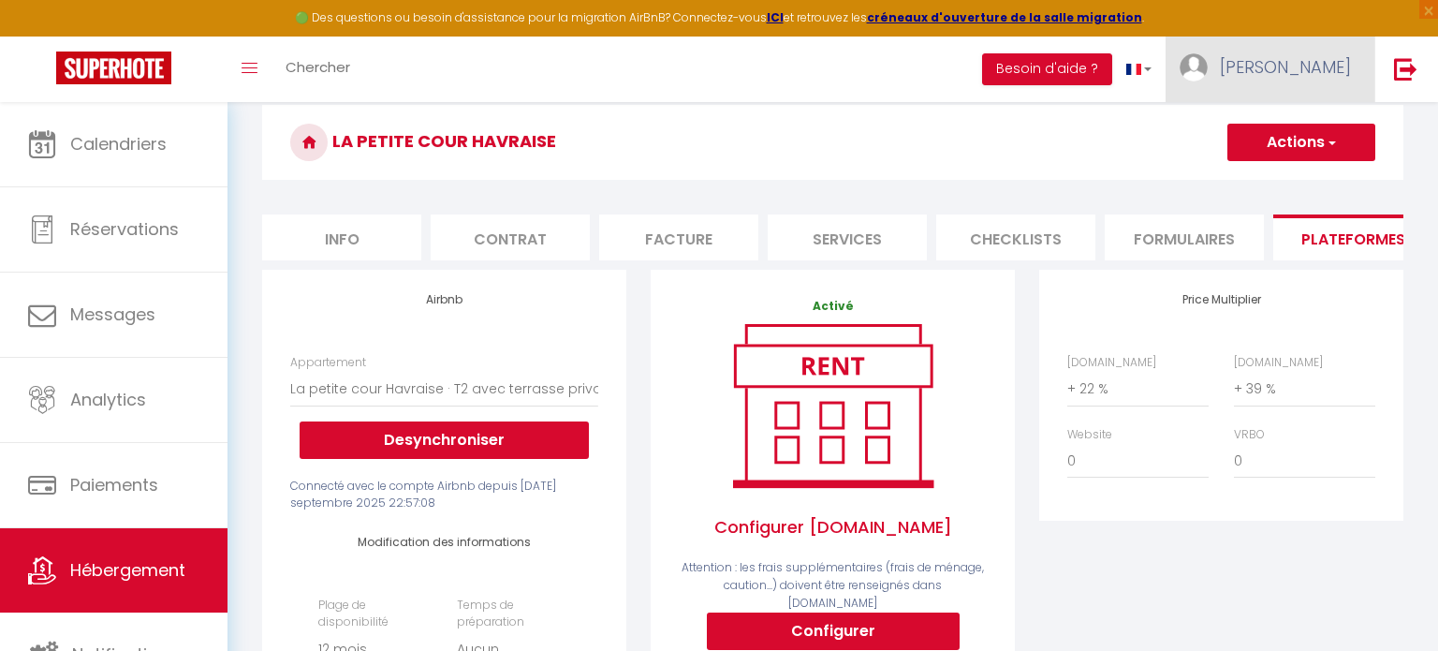
click at [1288, 67] on span "[PERSON_NAME]" at bounding box center [1285, 66] width 131 height 23
click at [1276, 136] on link "Paramètres" at bounding box center [1299, 130] width 139 height 32
select select "fr"
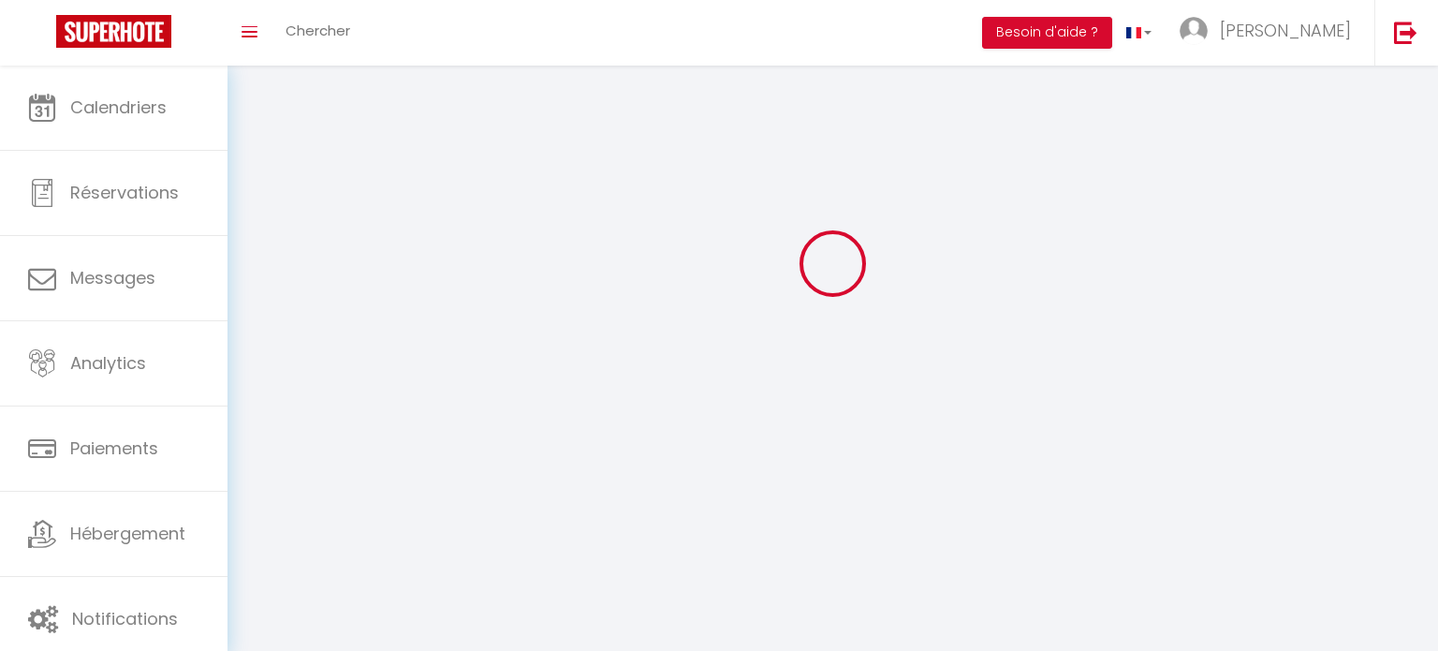
type input "[PERSON_NAME]"
type input "godefroy"
type input "0763742540"
type input "[STREET_ADDRESS]"
type input "76600"
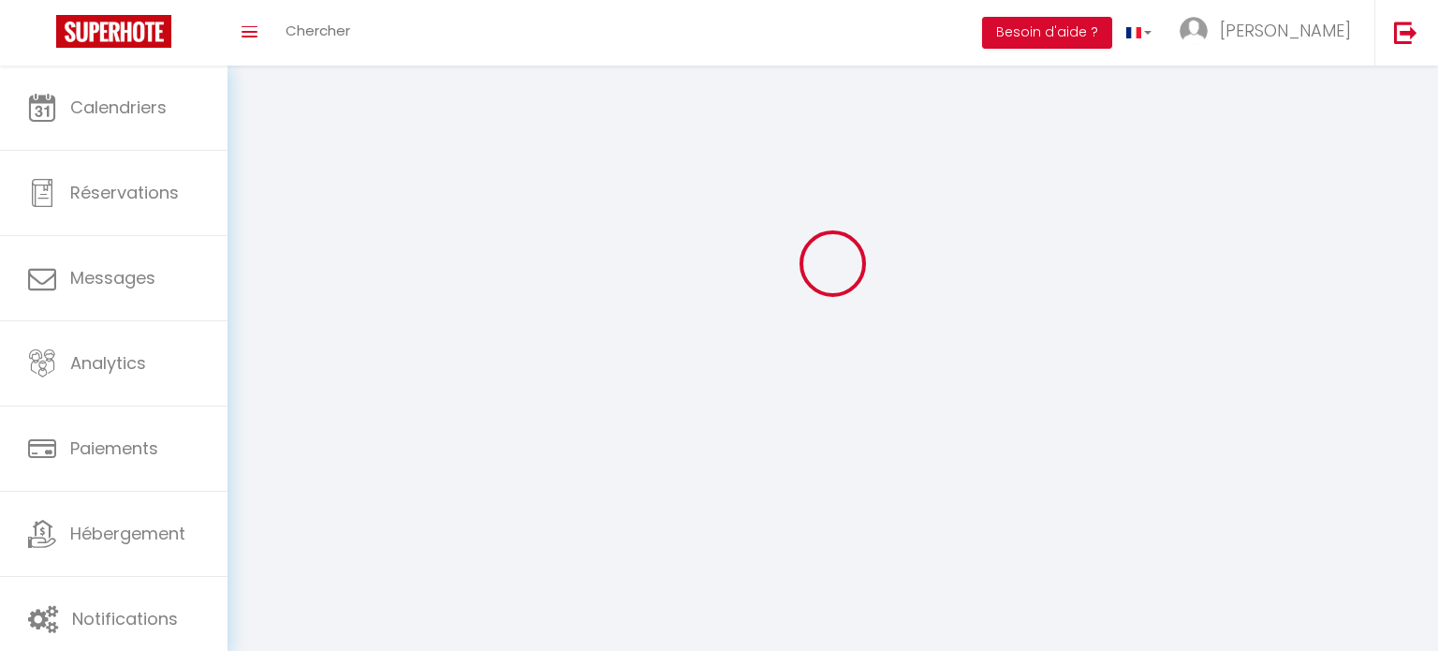
type input "[GEOGRAPHIC_DATA]"
type input "ArB7y63t9vQpgTnX2VRSynSk0"
type input "nHgwrPofT2EMxikIHLf98se5T"
type input "[URL][DOMAIN_NAME]"
select select "28"
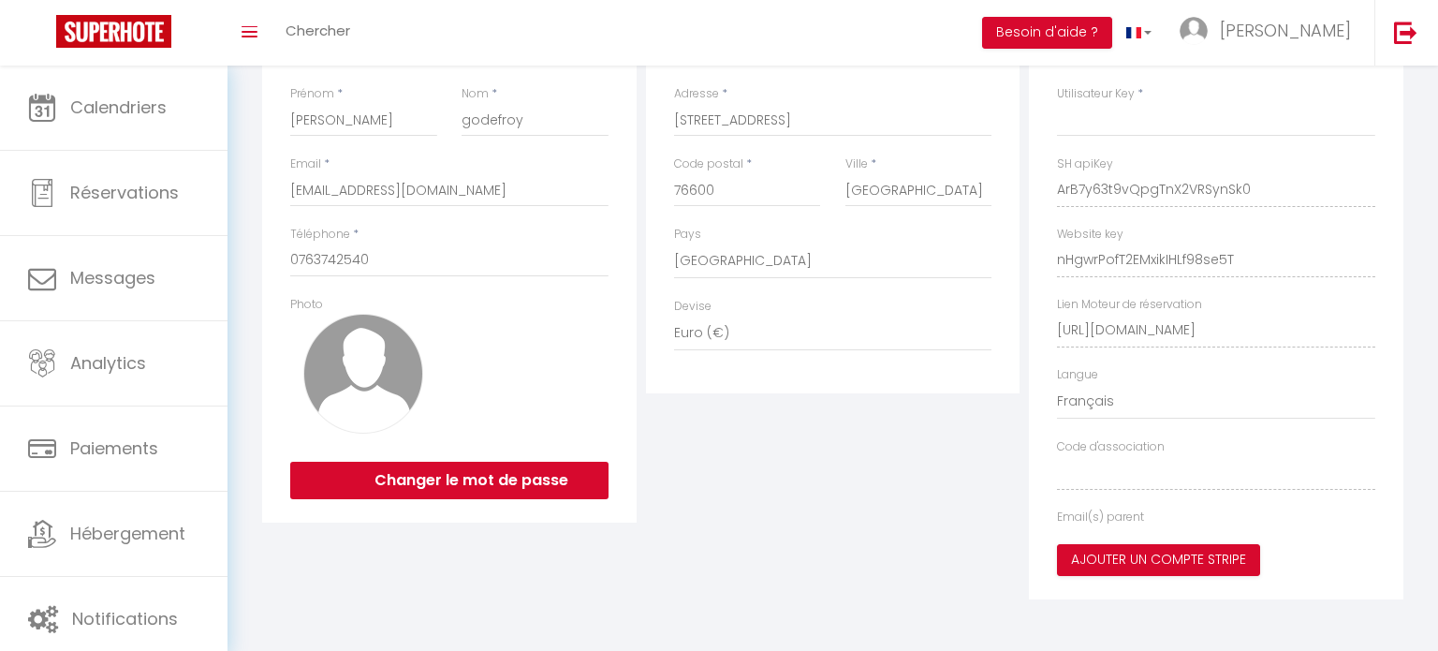
type input "ArB7y63t9vQpgTnX2VRSynSk0"
type input "nHgwrPofT2EMxikIHLf98se5T"
type input "[URL][DOMAIN_NAME]"
select select "fr"
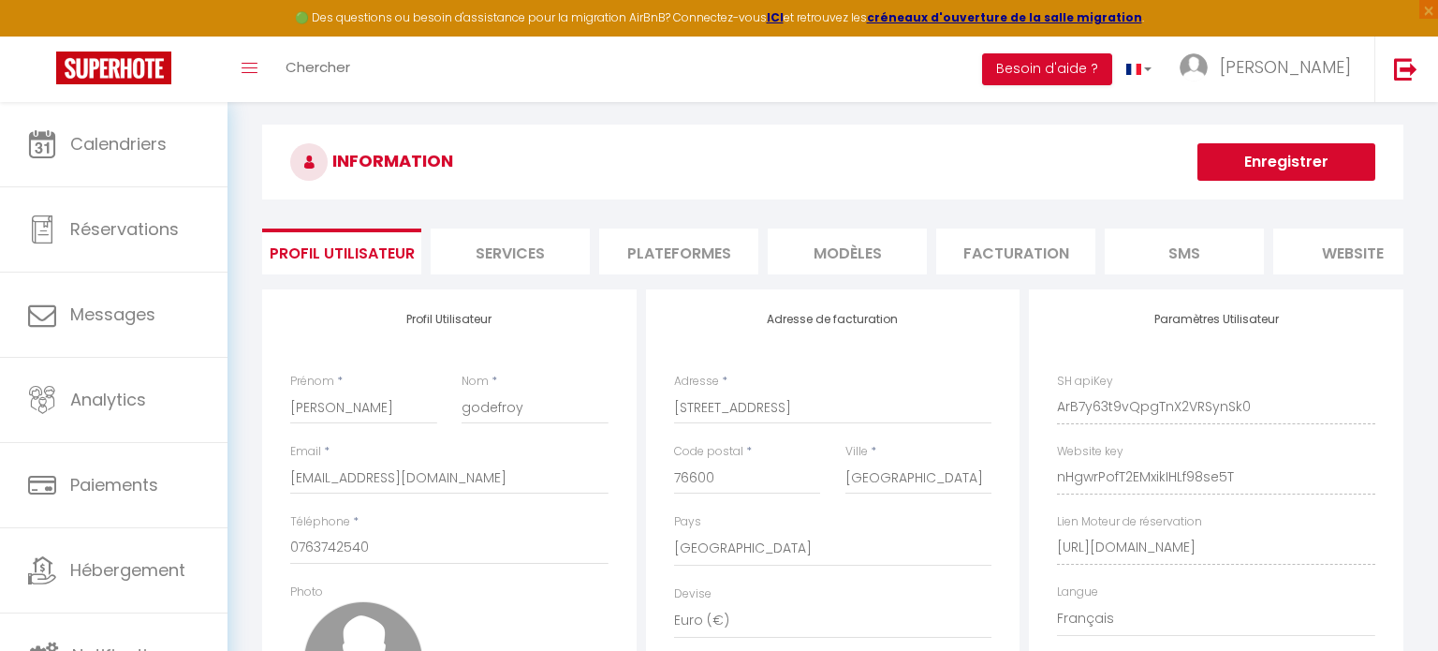
scroll to position [13, 0]
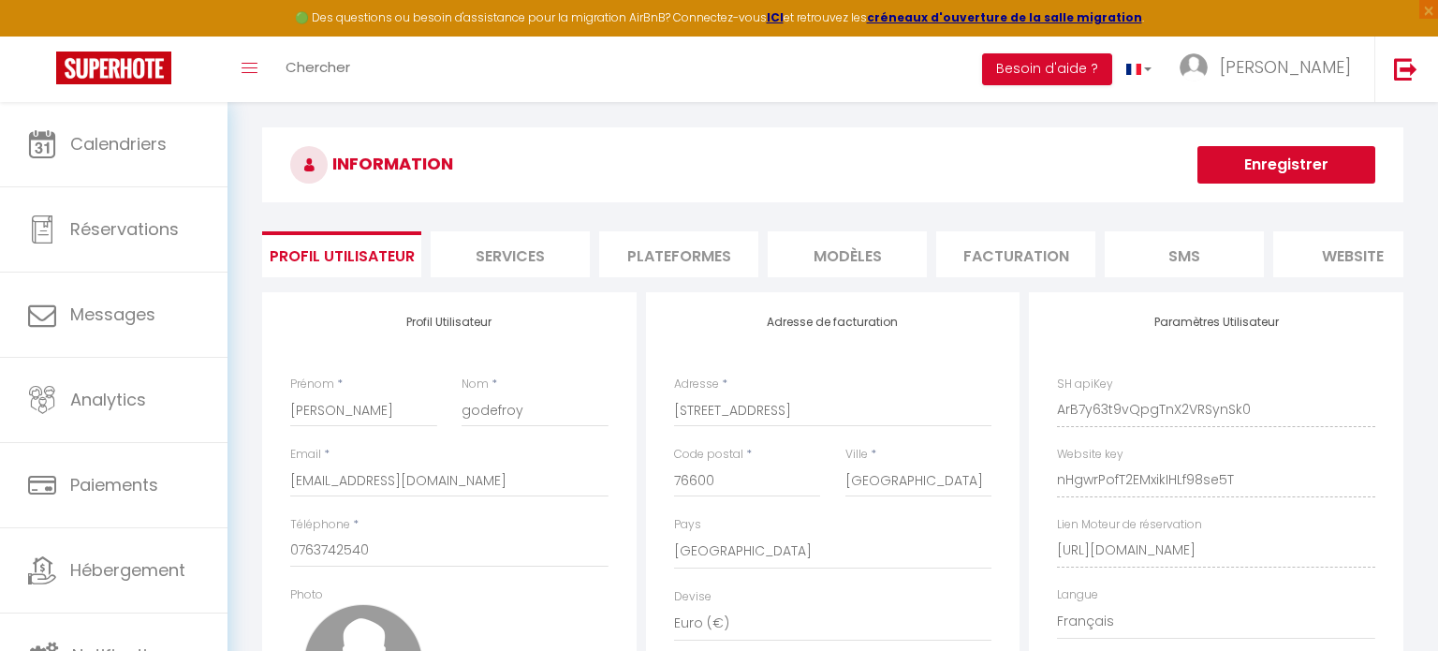
click at [678, 259] on li "Plateformes" at bounding box center [678, 254] width 159 height 46
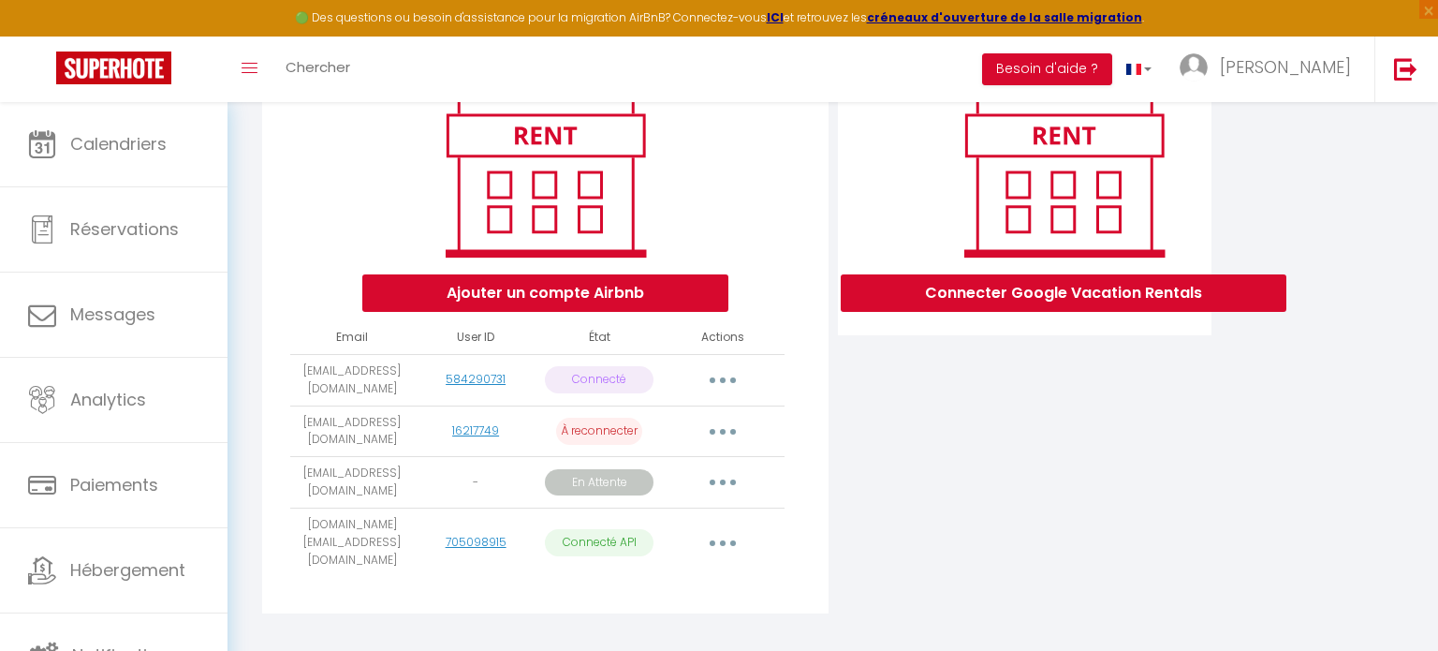
scroll to position [247, 0]
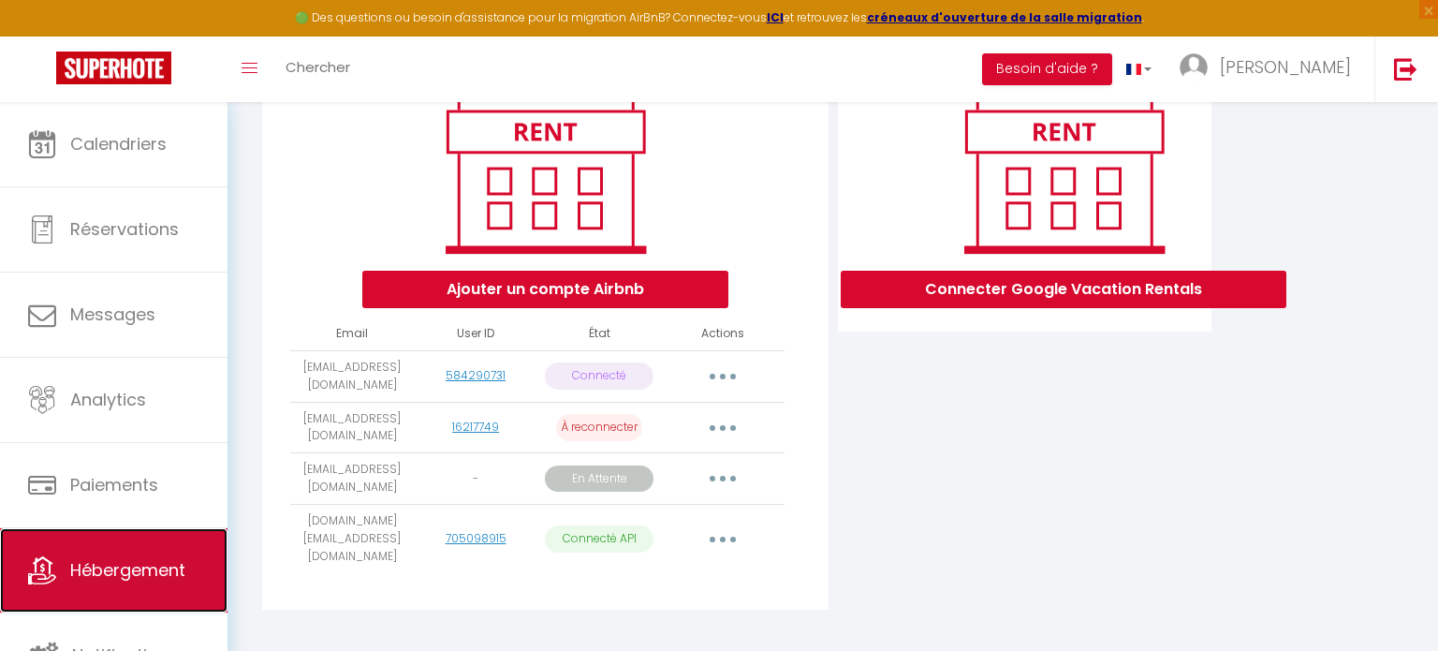
click at [93, 553] on link "Hébergement" at bounding box center [113, 570] width 227 height 84
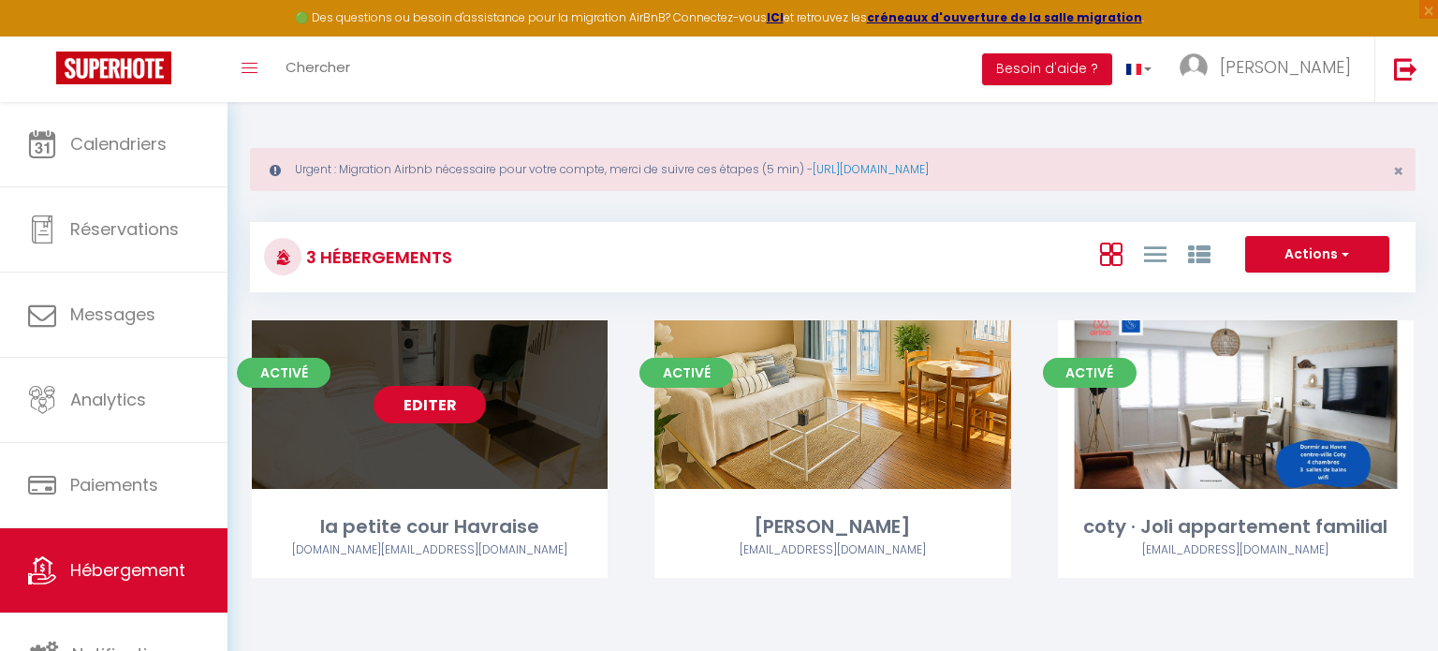
click at [432, 406] on link "Editer" at bounding box center [430, 404] width 112 height 37
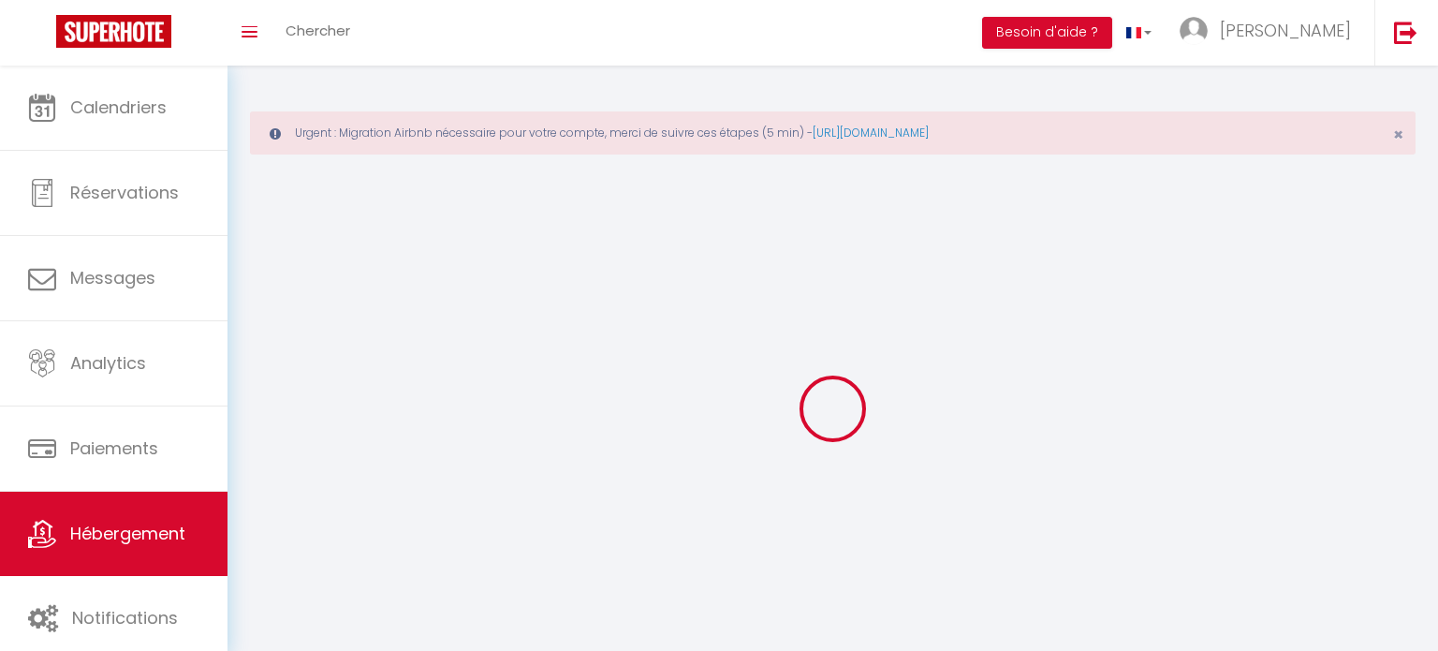
select select
select select "28"
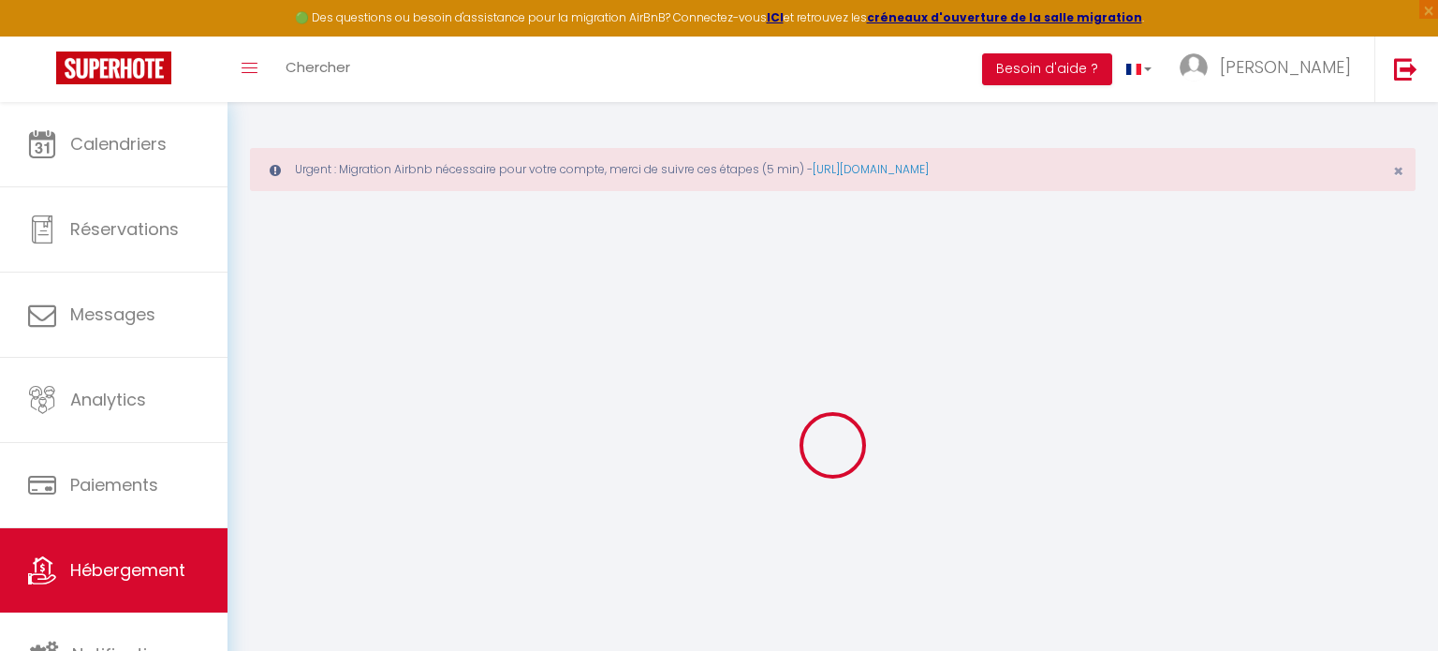
select select
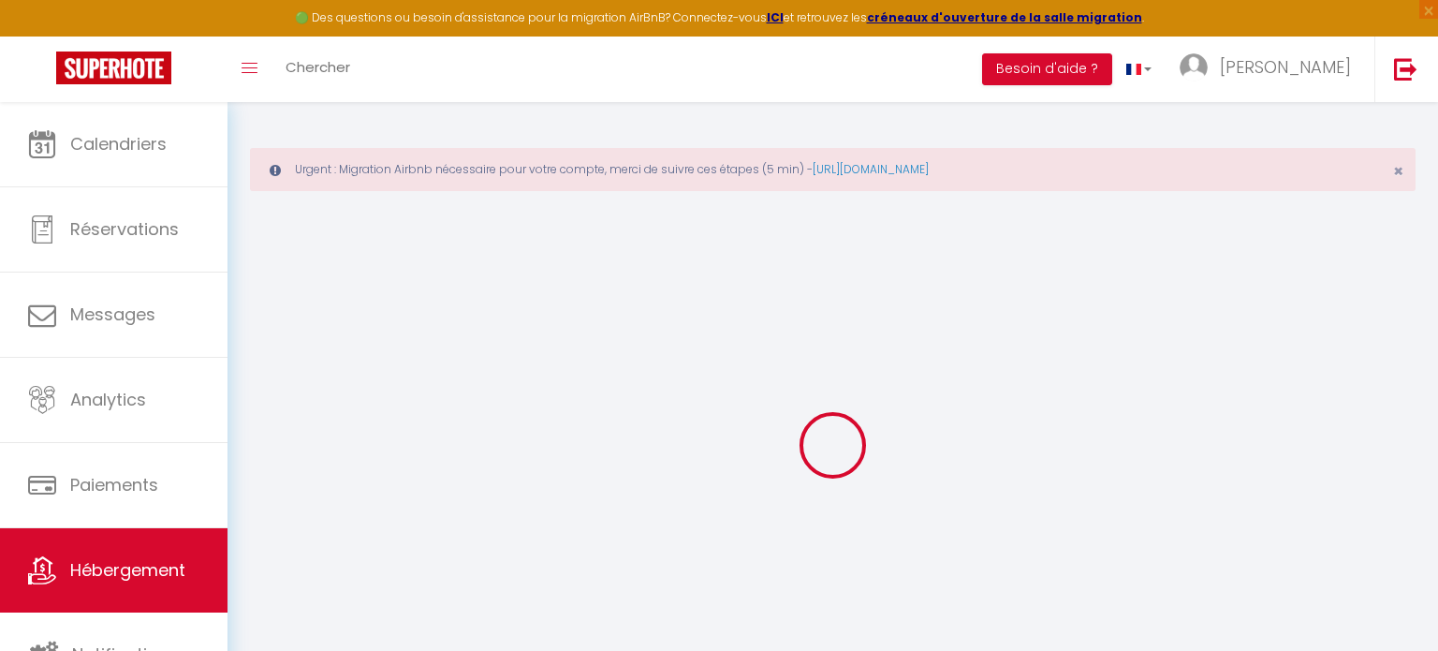
select select
checkbox input "false"
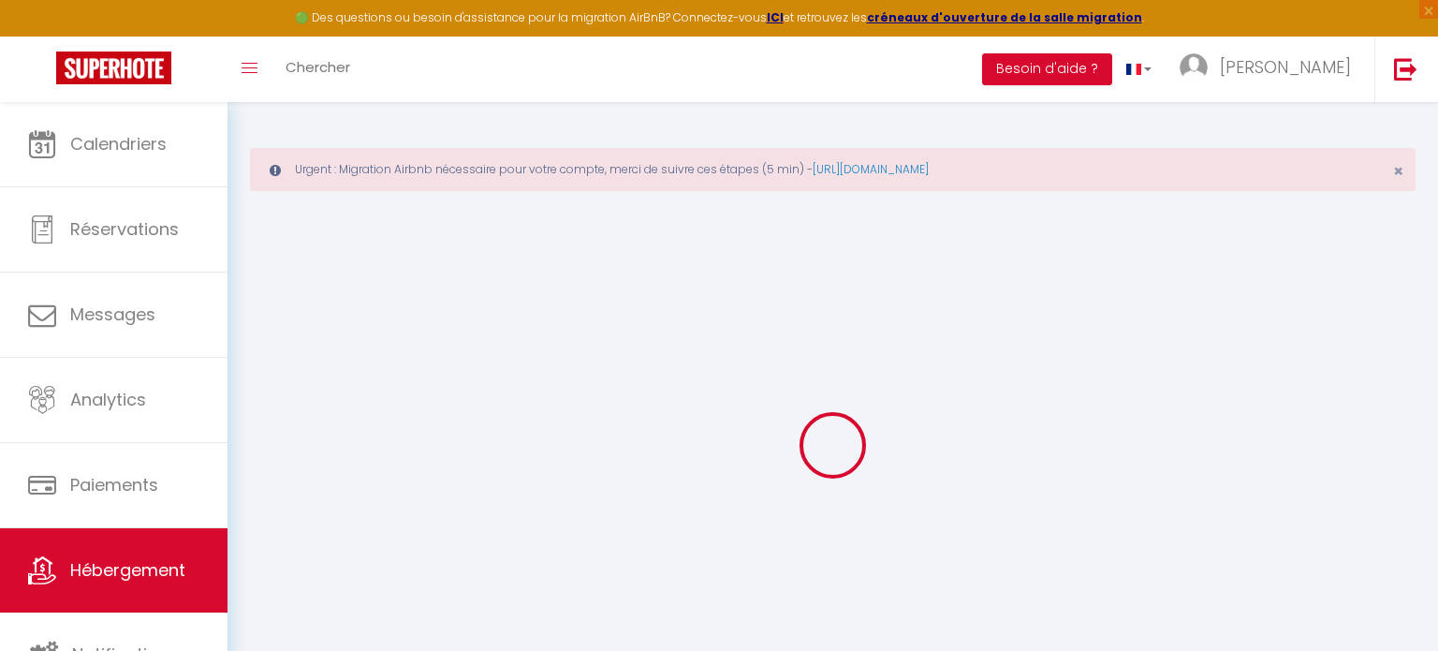
select select
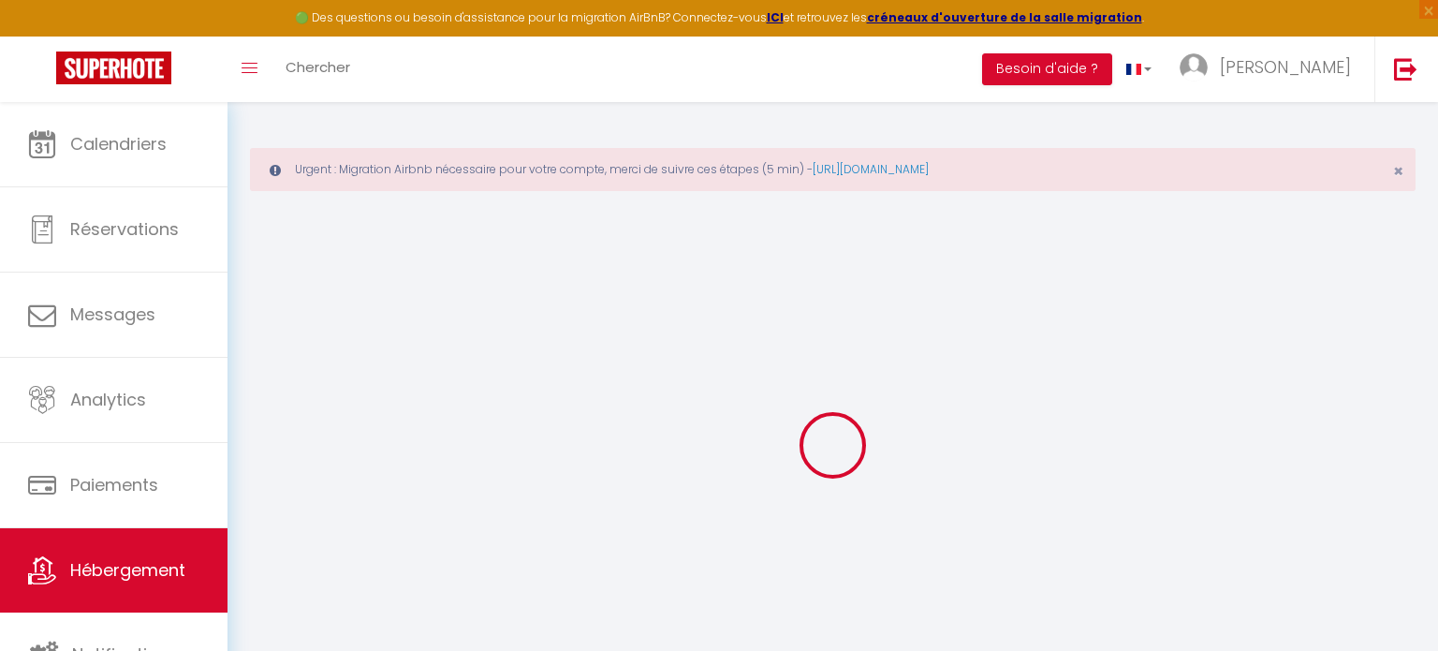
select select
checkbox input "false"
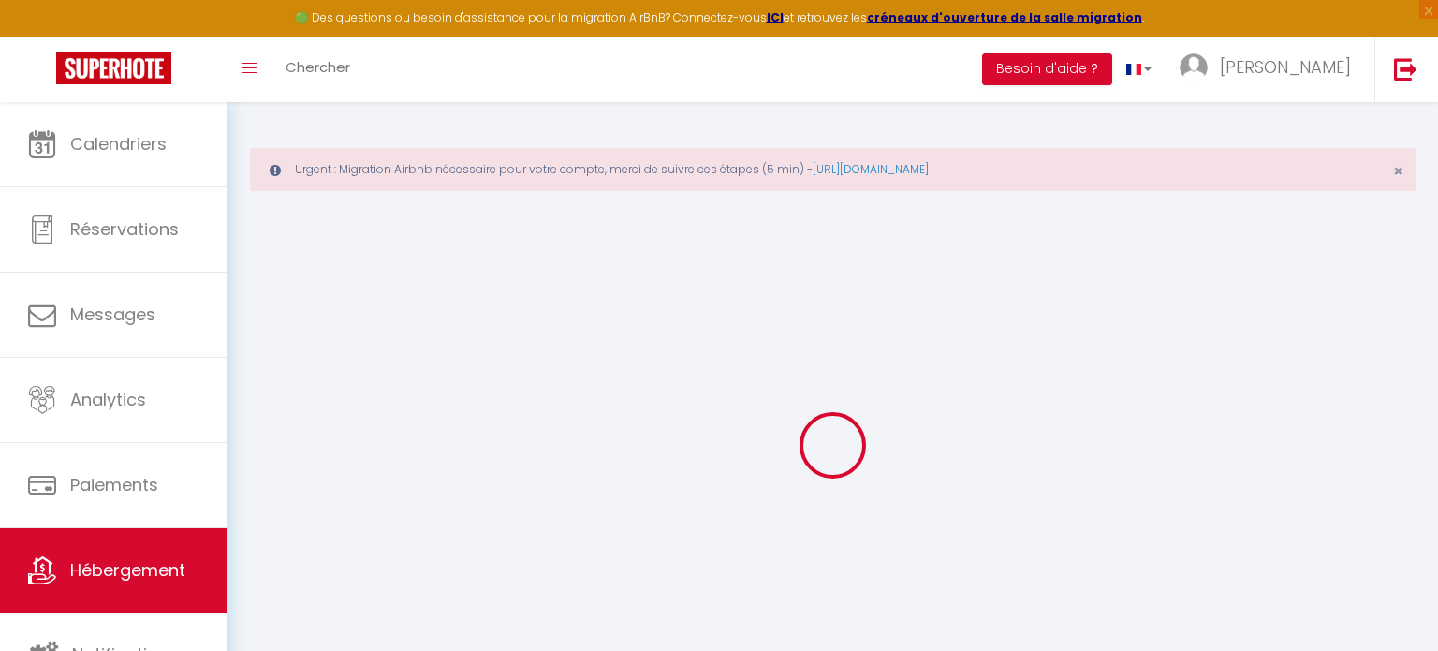
checkbox input "false"
select select
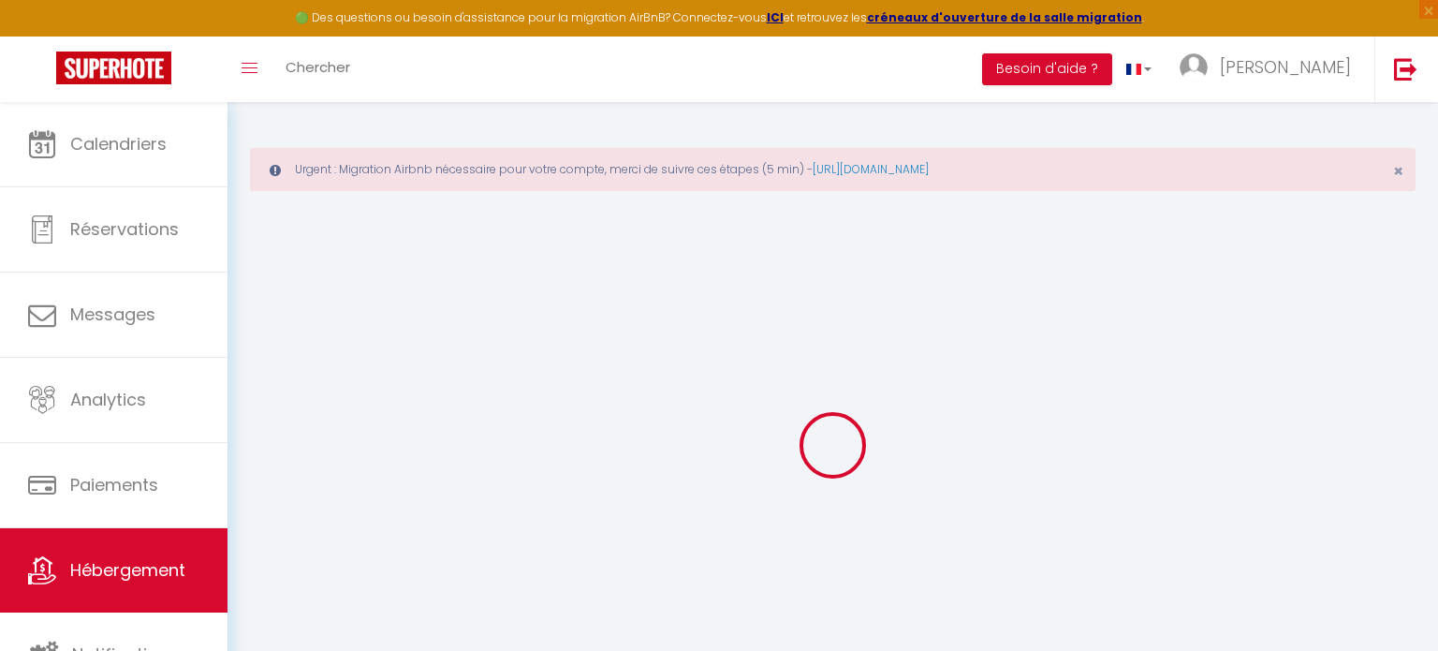
select select
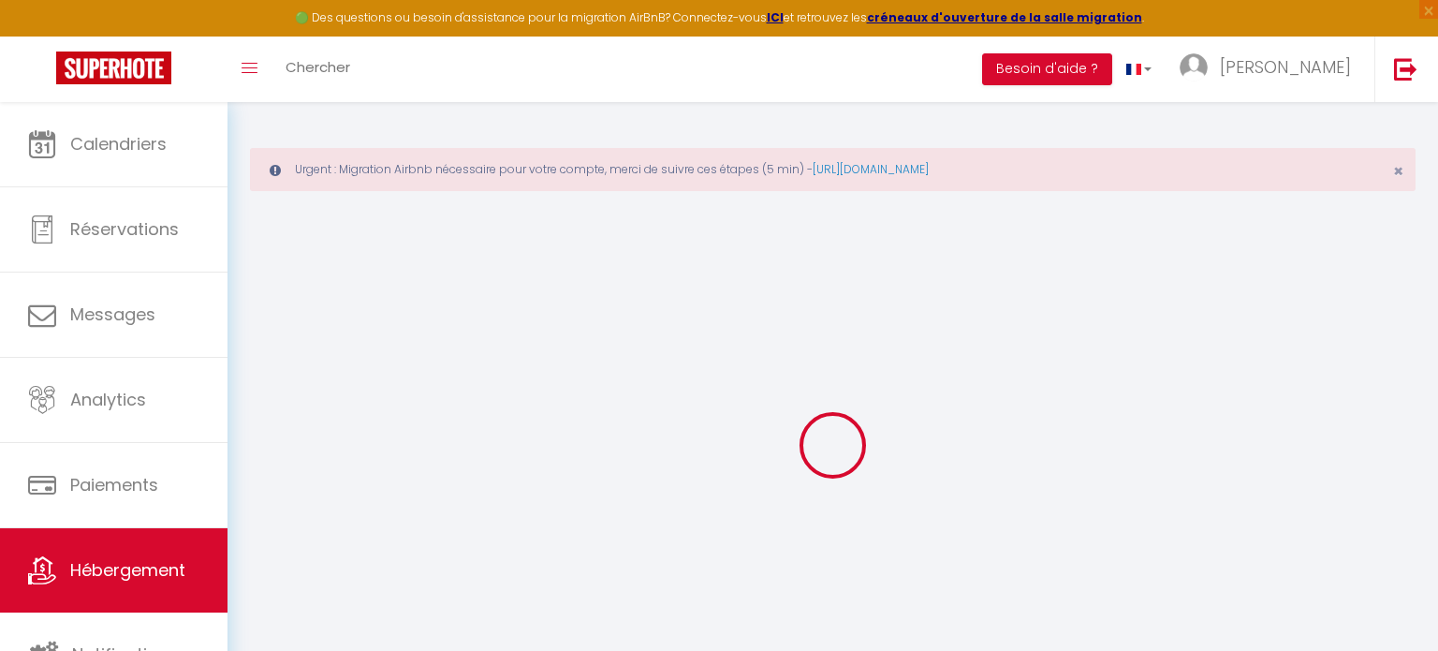
checkbox input "false"
select select
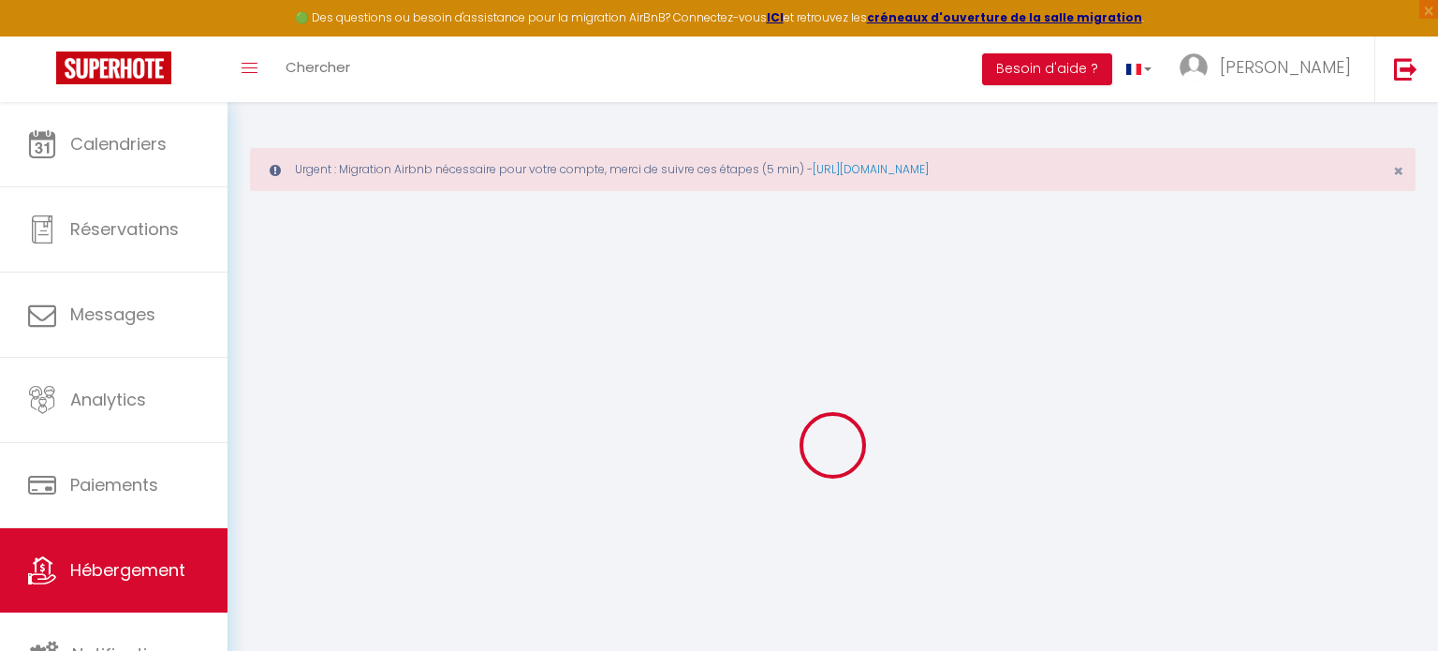
select select
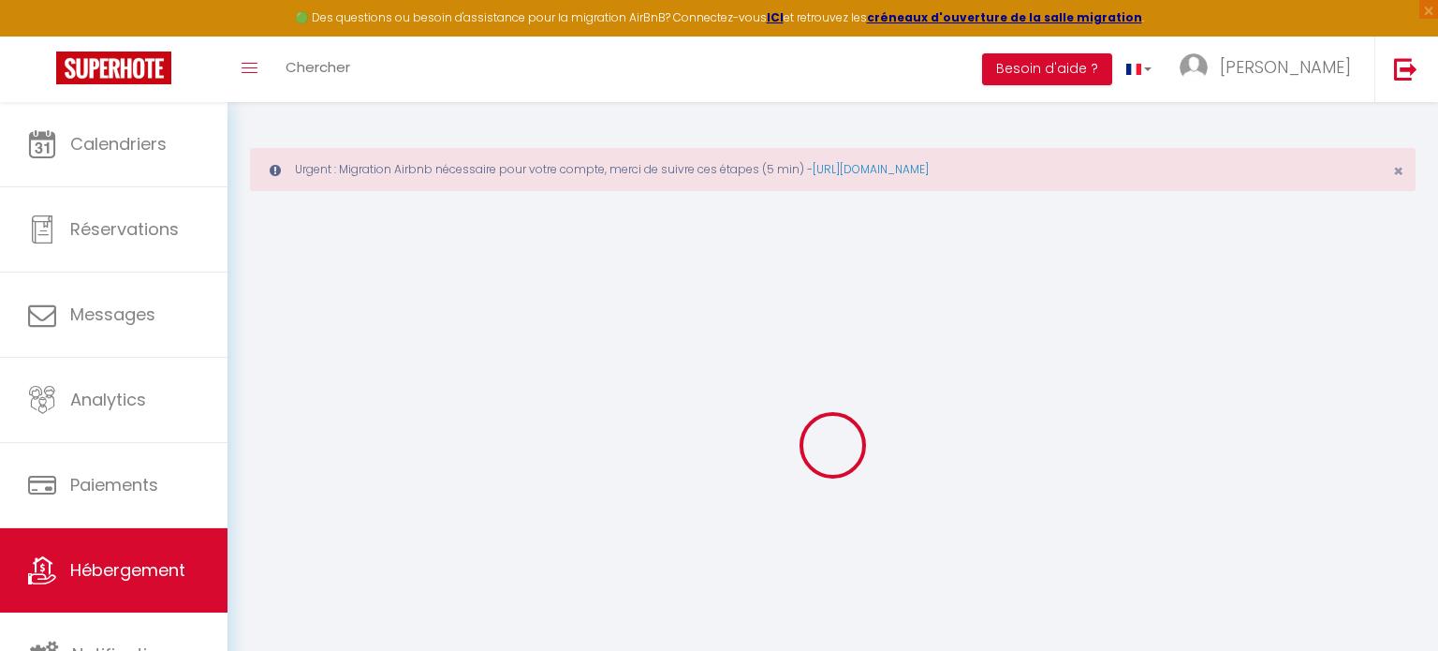
select select
checkbox input "false"
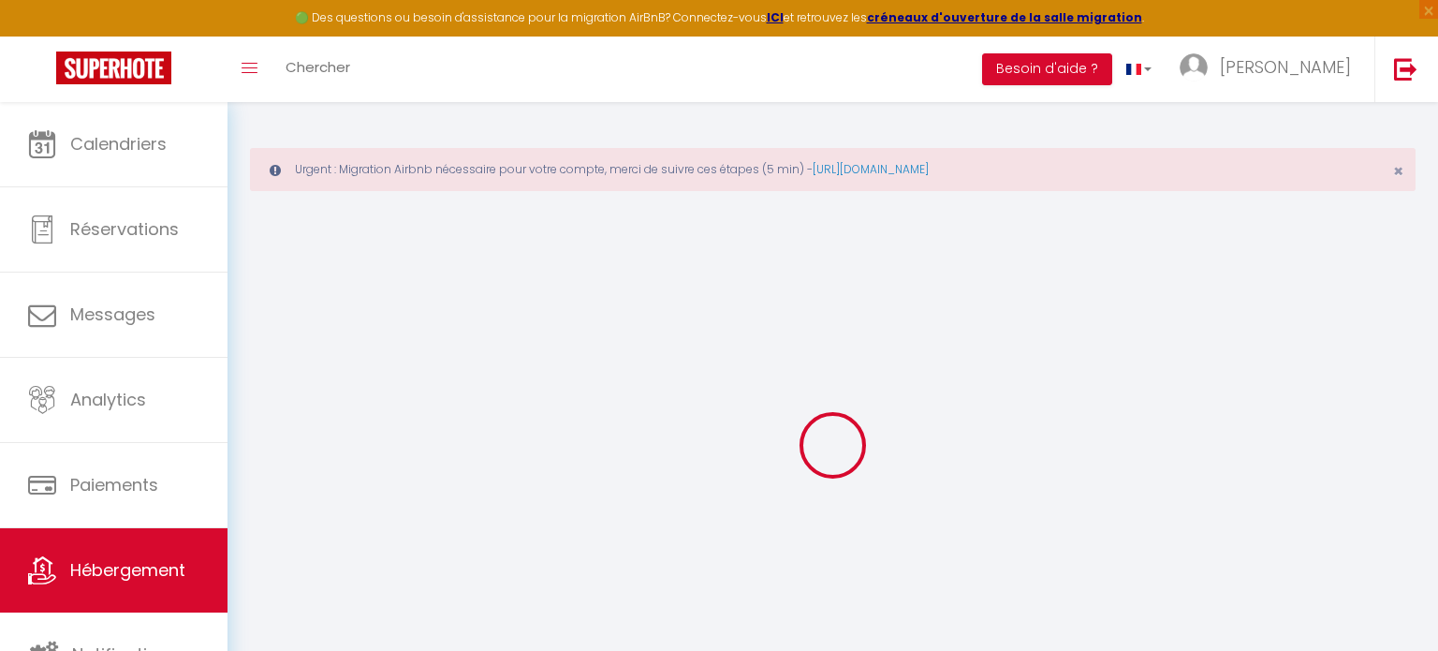
checkbox input "false"
select select
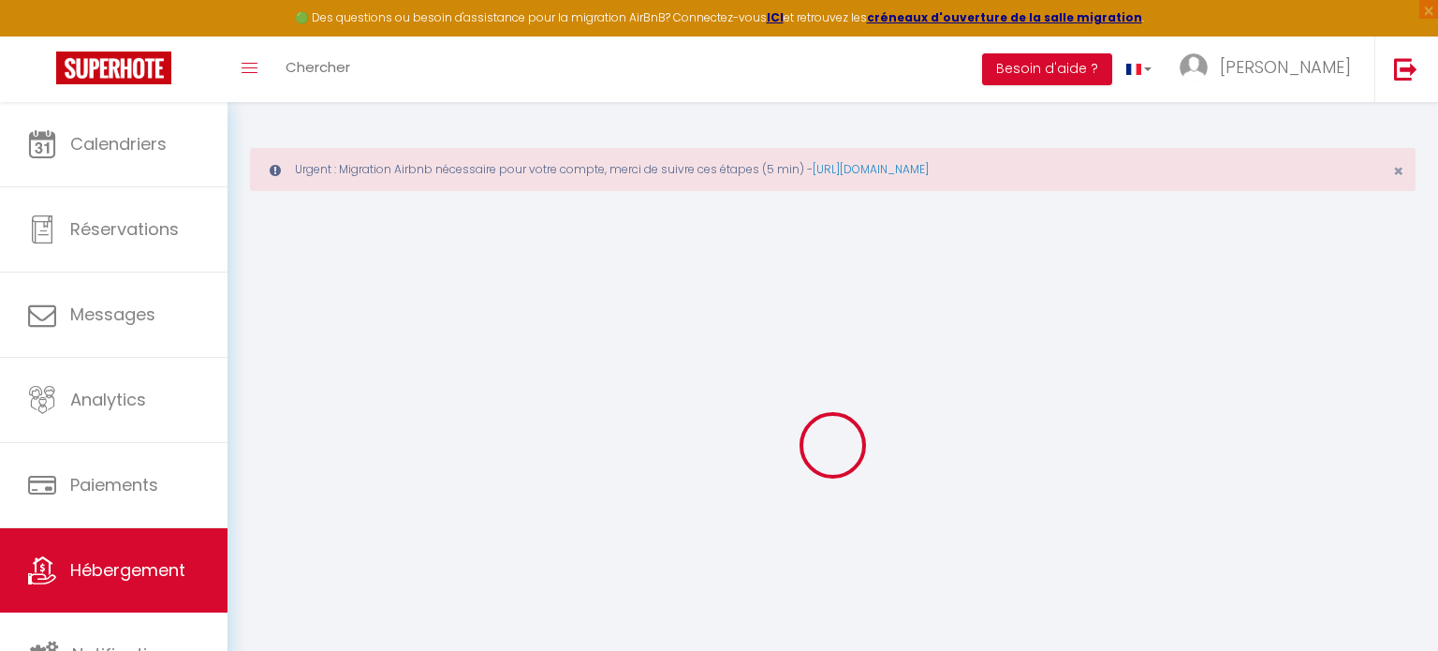
select select
checkbox input "false"
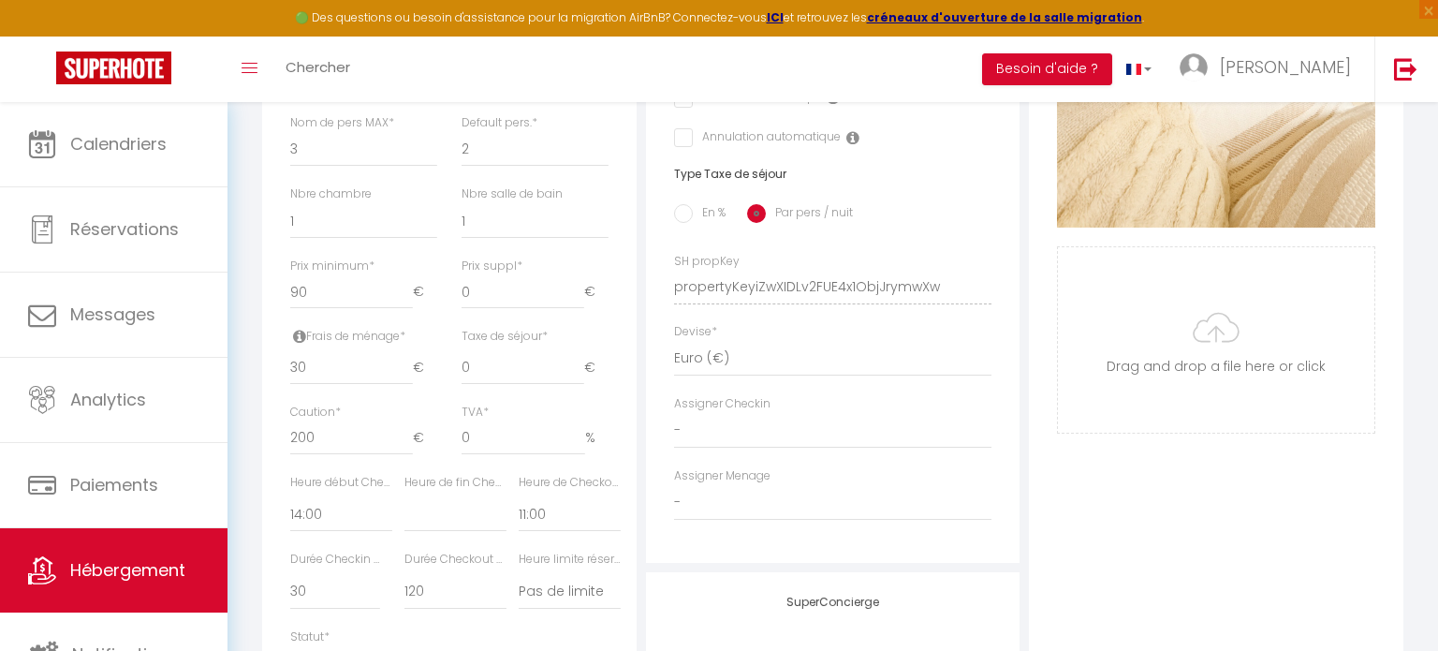
scroll to position [778, 0]
